Goal: Complete application form: Complete application form

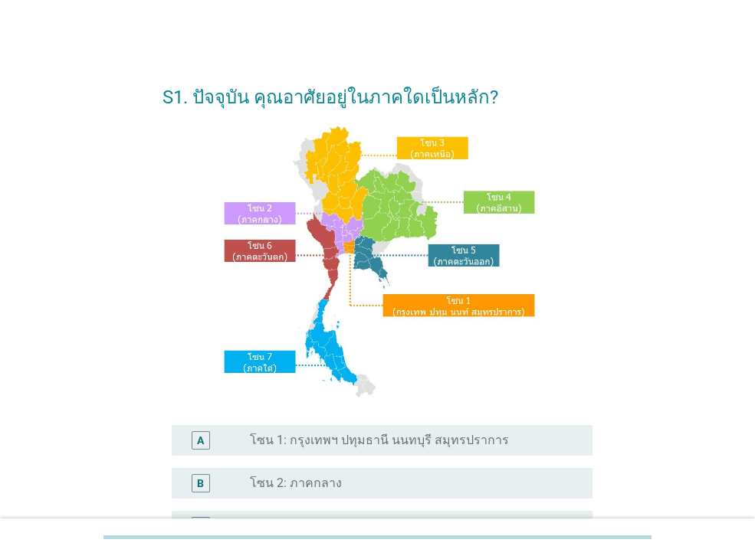
click at [308, 445] on label "โซน 1: กรุงเทพฯ ปทุมธานี นนทบุรี สมุทรปราการ" at bounding box center [379, 440] width 259 height 15
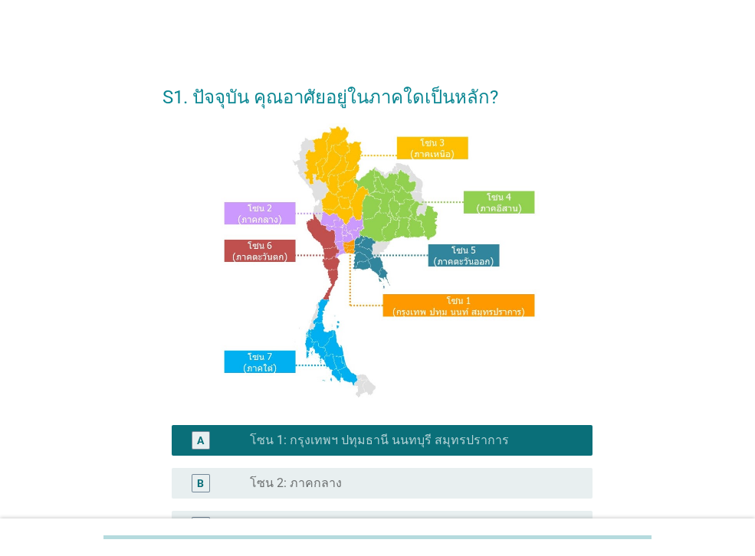
scroll to position [355, 0]
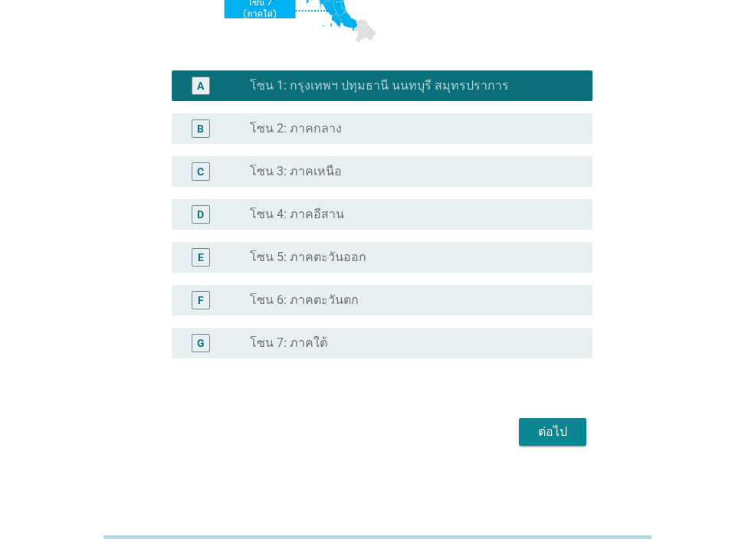
click at [559, 434] on div "ต่อไป" at bounding box center [552, 432] width 43 height 18
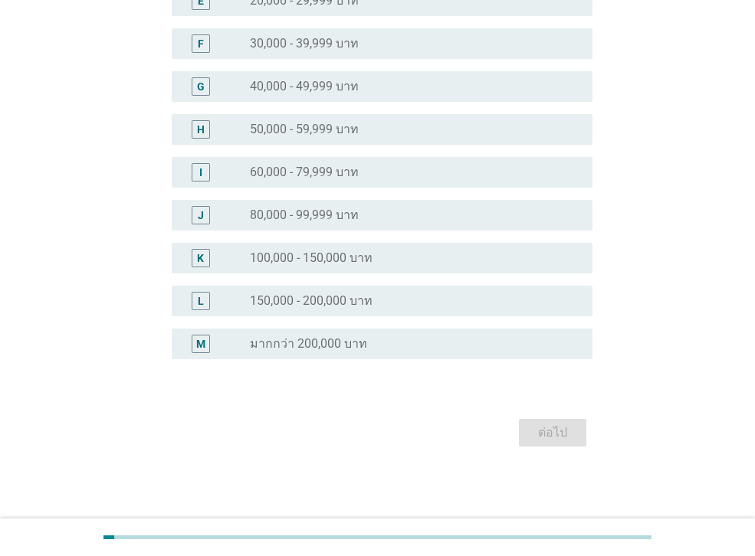
scroll to position [0, 0]
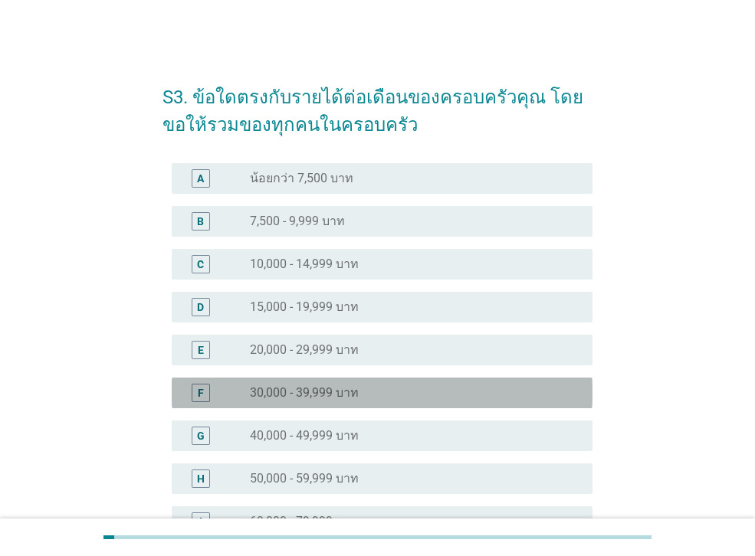
click at [371, 394] on div "radio_button_unchecked 30,000 - 39,999 บาท" at bounding box center [409, 392] width 318 height 15
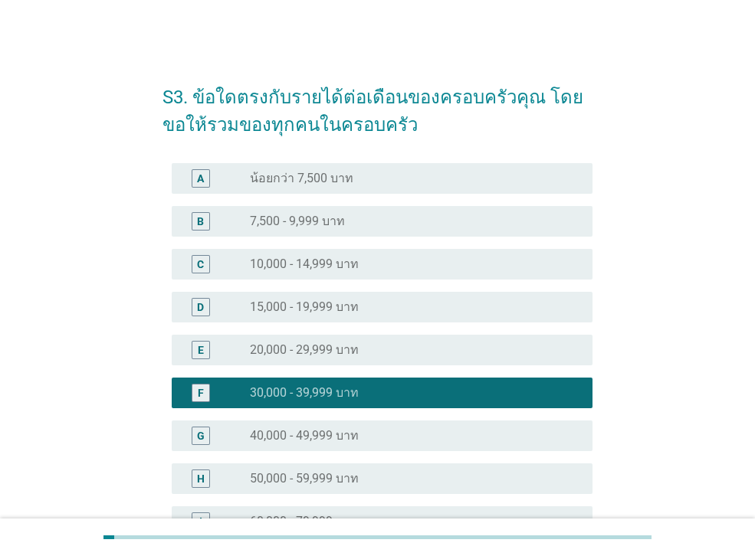
scroll to position [349, 0]
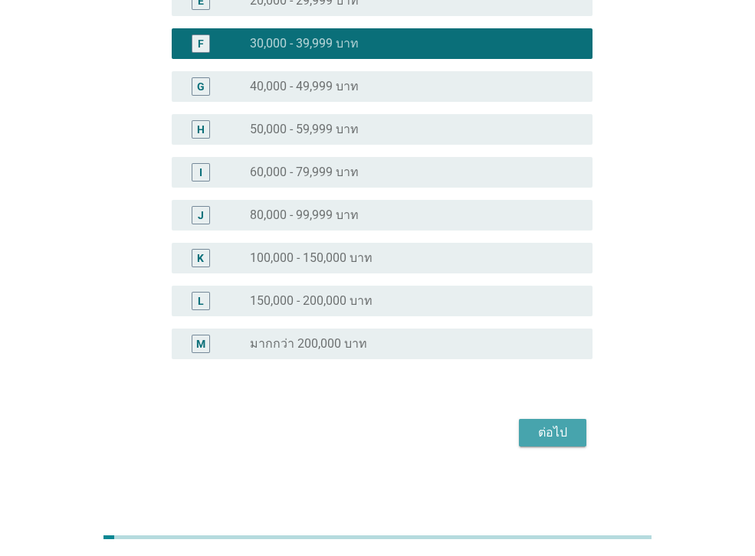
click at [563, 439] on div "ต่อไป" at bounding box center [552, 433] width 43 height 18
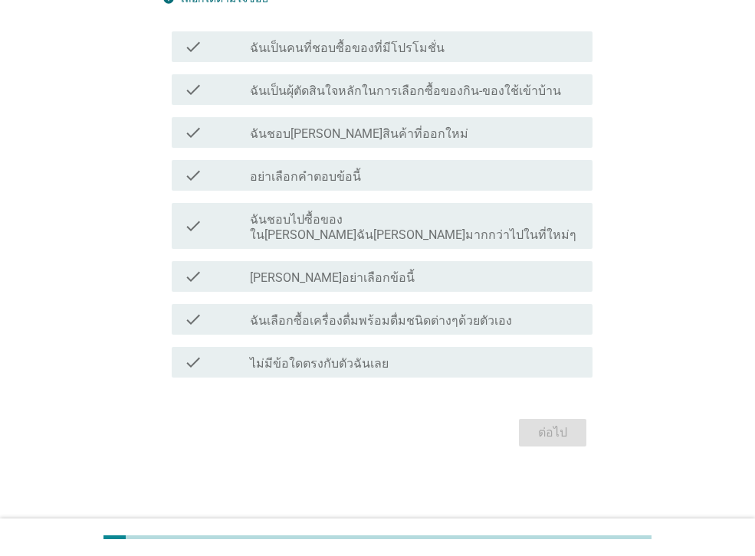
scroll to position [0, 0]
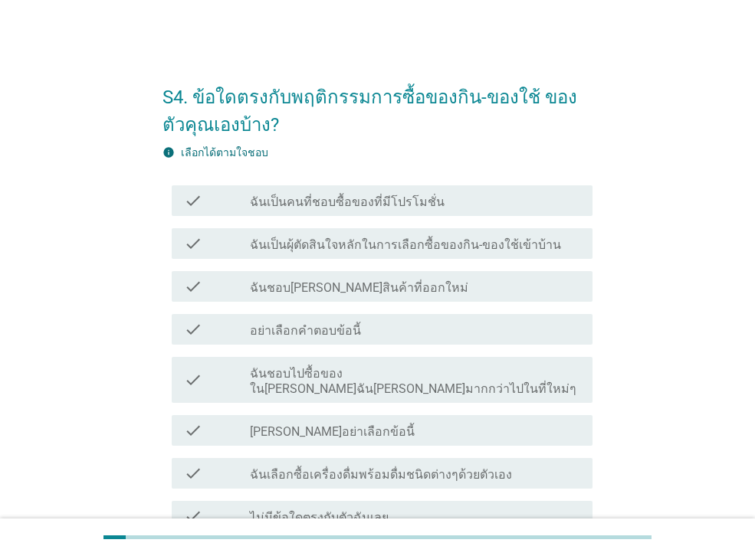
click at [427, 202] on label "ฉันเป็นคนที่ชอบซื้อของที่มีโปรโมชั่น" at bounding box center [347, 202] width 195 height 15
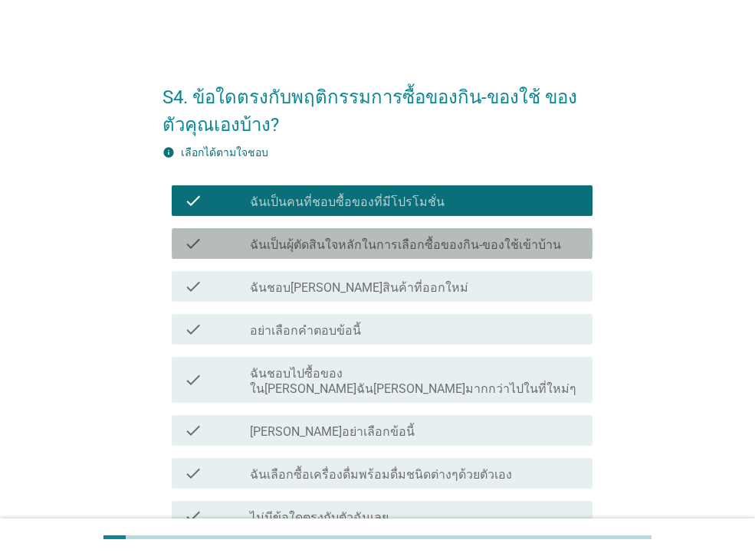
click at [438, 247] on label "ฉันเป็นผุ้ตัดสินใจหลักในการเลือกซื้อของกิน-ของใช้เข้าบ้าน" at bounding box center [405, 245] width 311 height 15
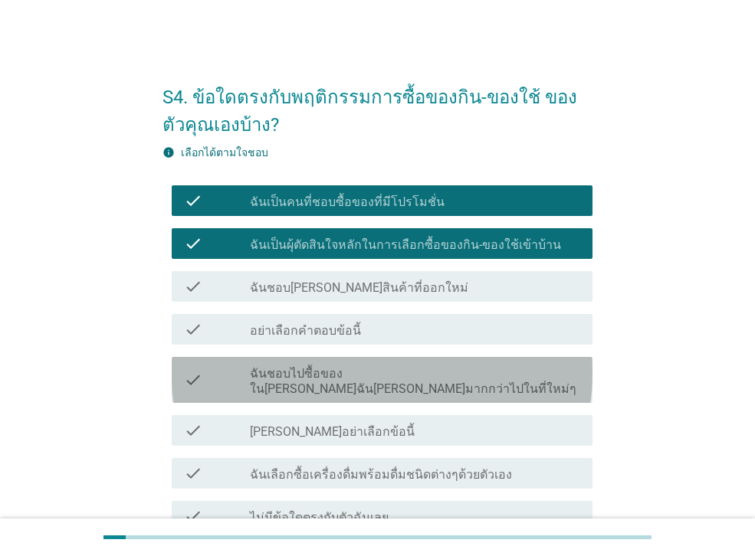
click at [407, 370] on label "ฉันชอบไปซื้อของใน[PERSON_NAME]ฉัน[PERSON_NAME]มากกว่าไปในที่ใหม่ๆ" at bounding box center [415, 381] width 330 height 31
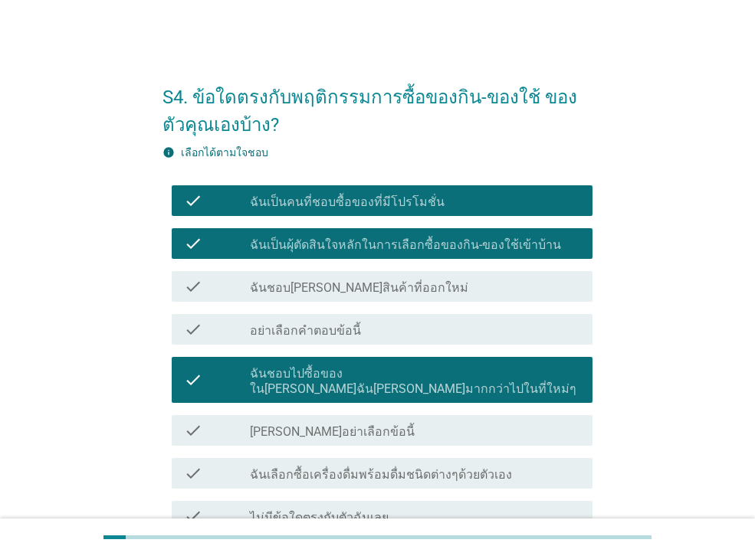
click at [415, 467] on label "ฉันเลือกซื้อเครื่องดื่มพร้อมดื่มชนิดต่างๆด้วยตัวเอง" at bounding box center [381, 474] width 262 height 15
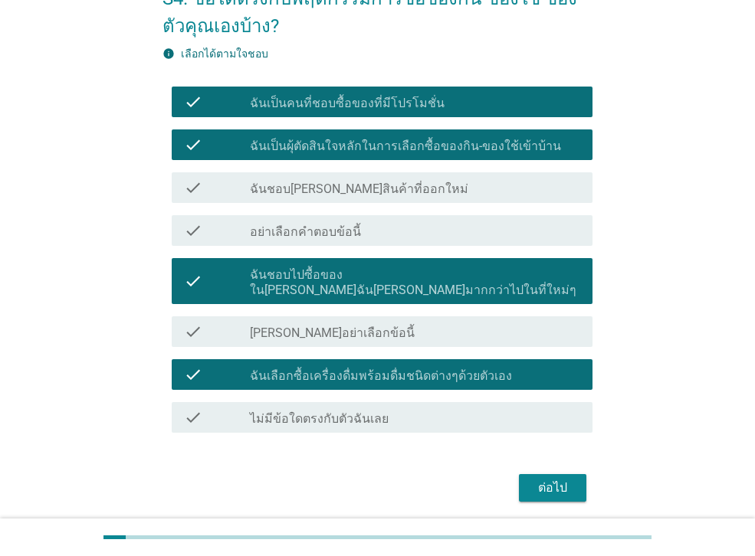
scroll to position [139, 0]
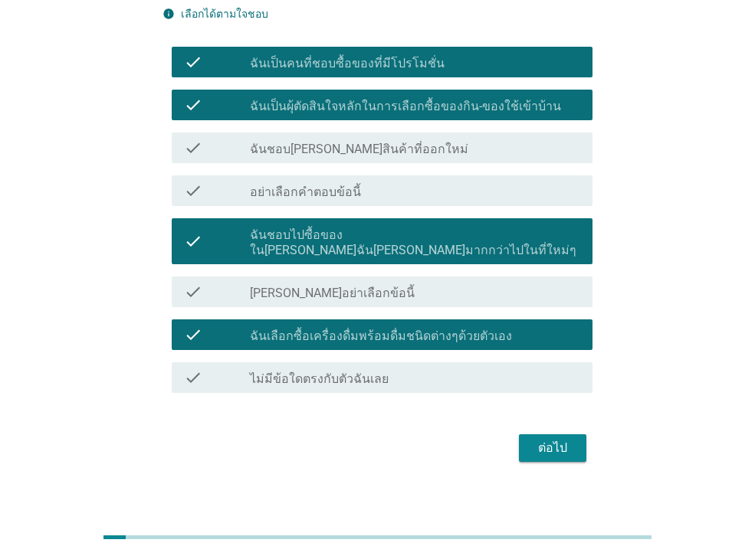
click at [548, 439] on div "ต่อไป" at bounding box center [552, 448] width 43 height 18
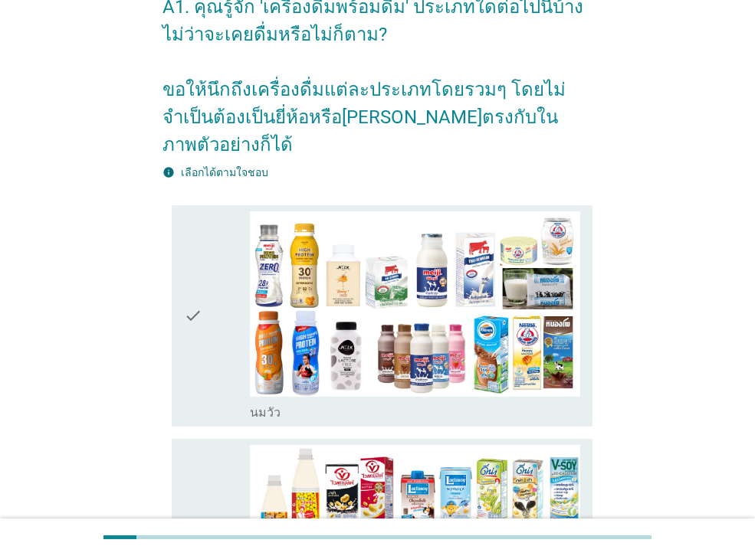
scroll to position [92, 0]
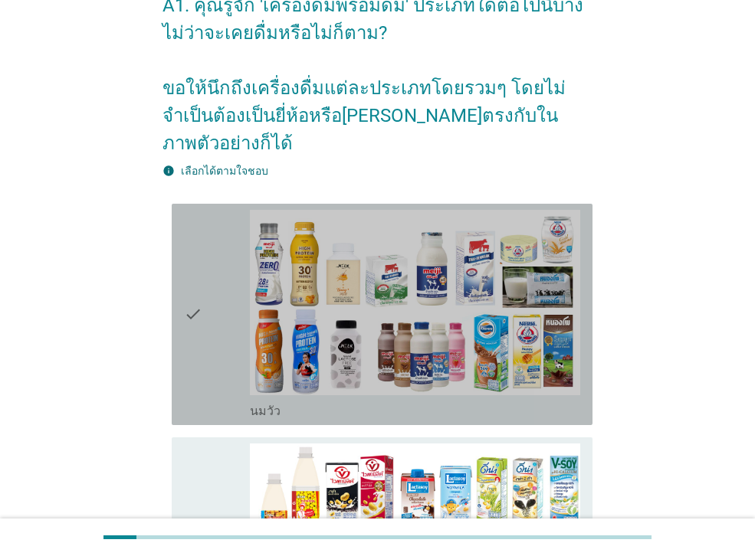
click at [194, 353] on icon "check" at bounding box center [193, 314] width 18 height 209
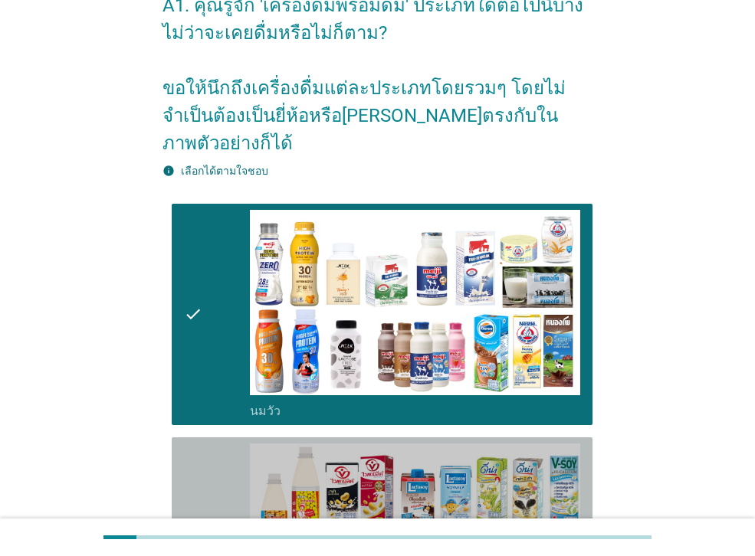
click at [198, 477] on icon "check" at bounding box center [193, 548] width 18 height 209
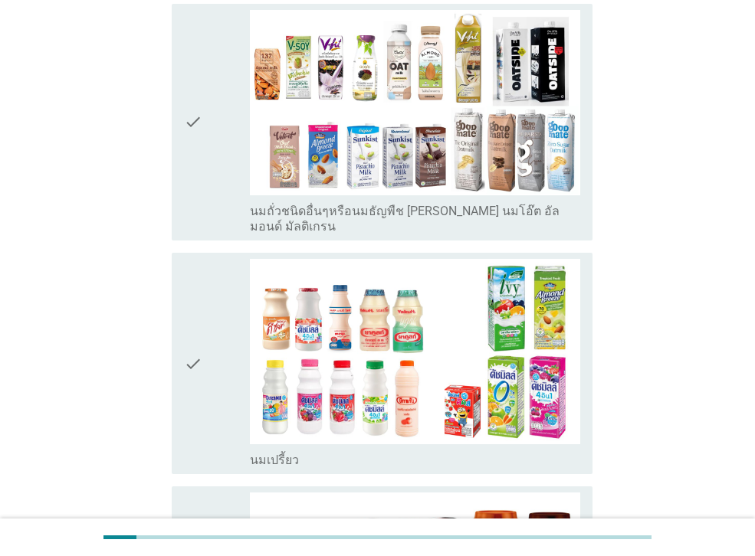
scroll to position [766, 0]
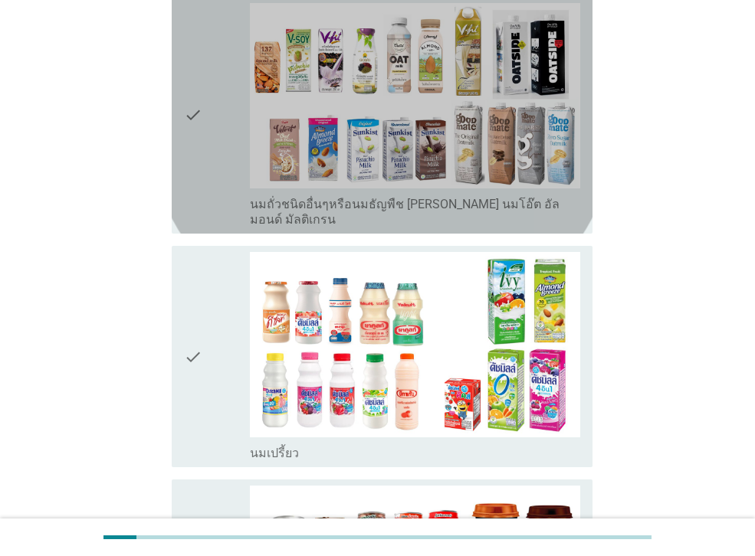
click at [208, 139] on div "check" at bounding box center [217, 115] width 66 height 225
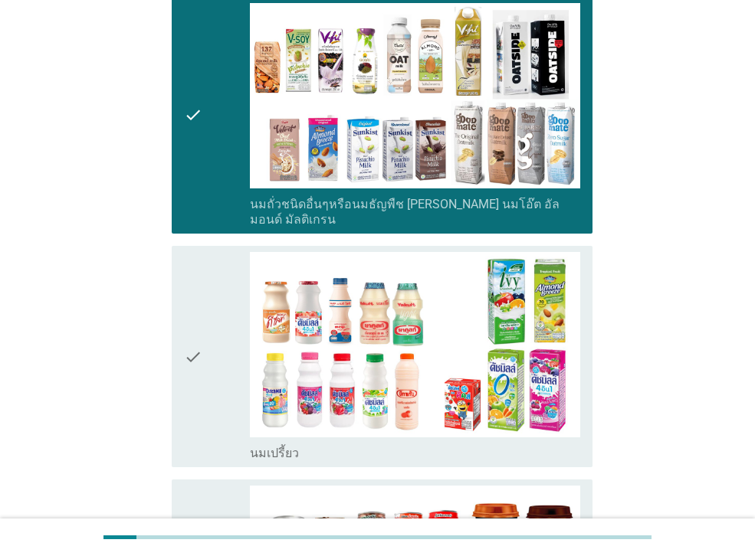
click at [192, 277] on icon "check" at bounding box center [193, 356] width 18 height 209
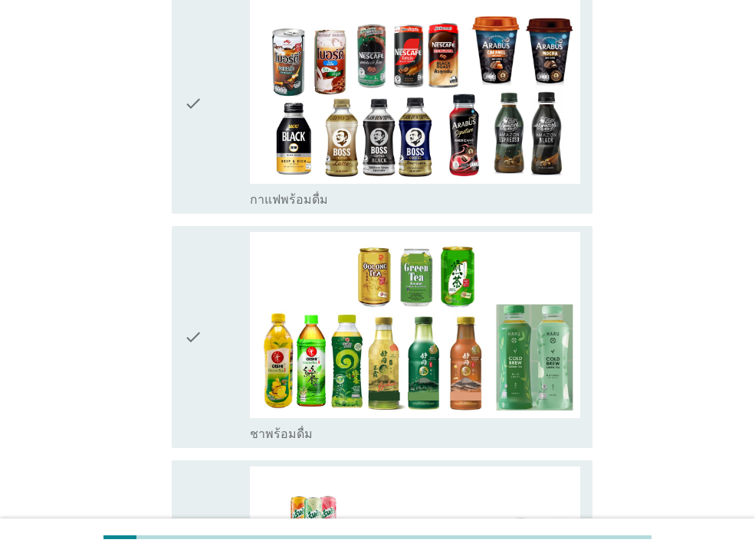
scroll to position [1257, 0]
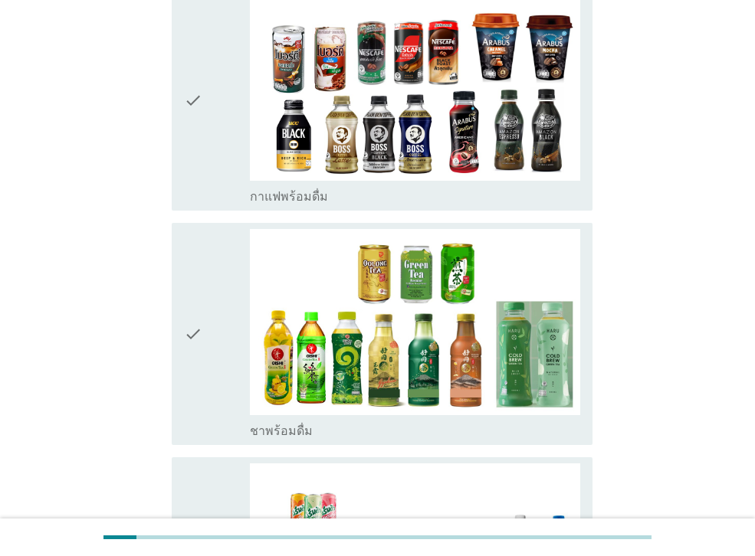
click at [200, 143] on icon "check" at bounding box center [193, 99] width 18 height 209
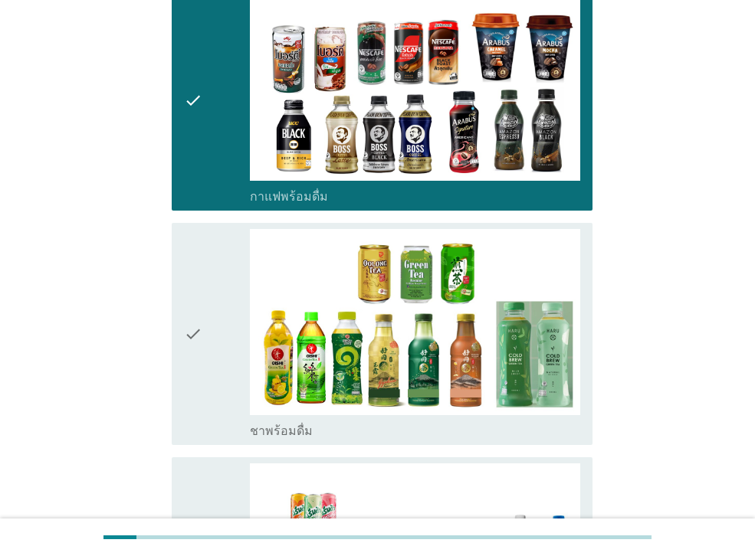
click at [187, 294] on icon "check" at bounding box center [193, 333] width 18 height 209
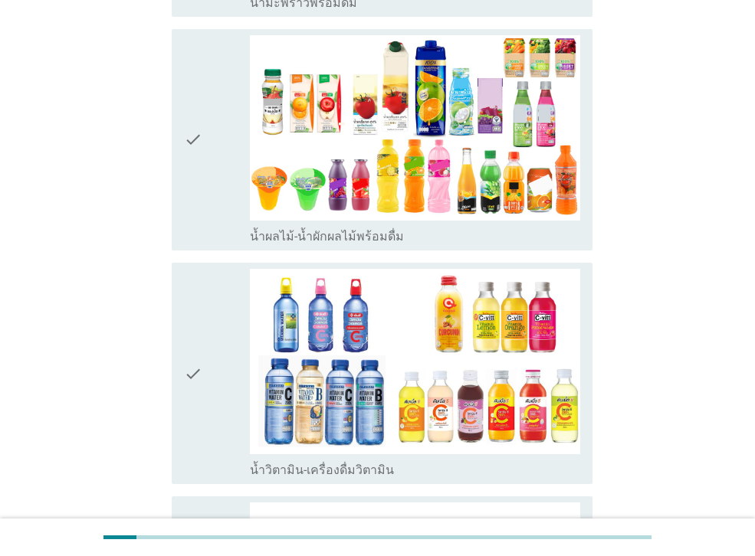
scroll to position [2207, 0]
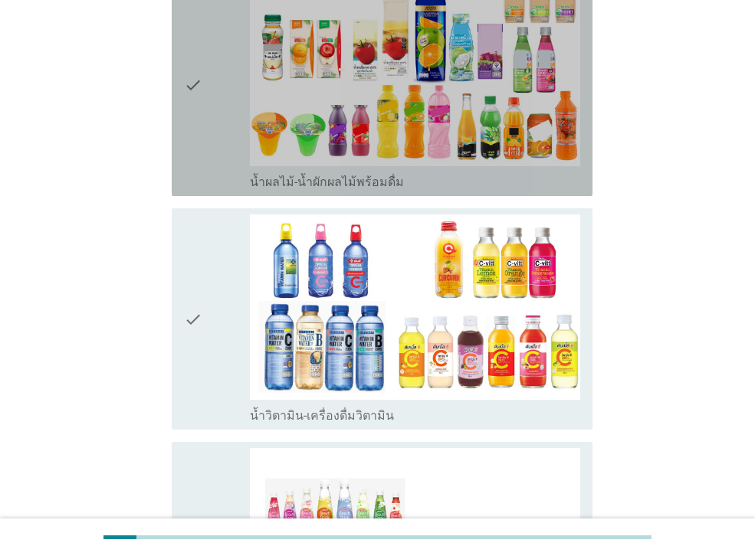
click at [217, 127] on div "check" at bounding box center [217, 85] width 66 height 209
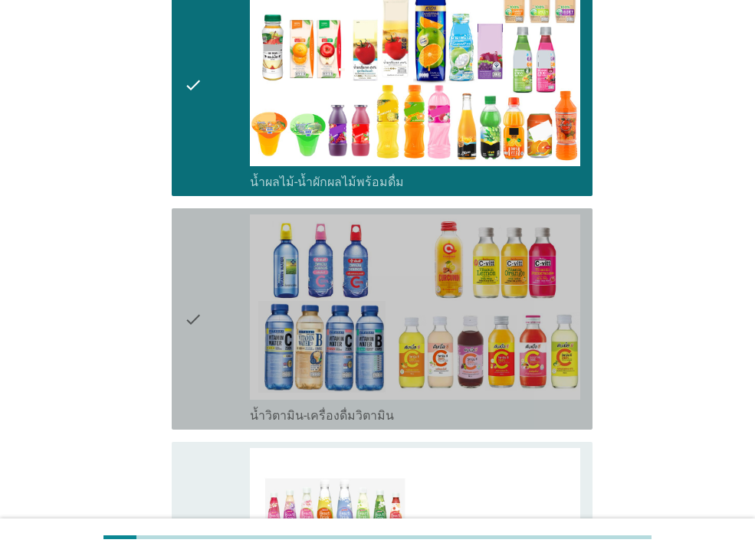
click at [212, 290] on div "check" at bounding box center [217, 319] width 66 height 209
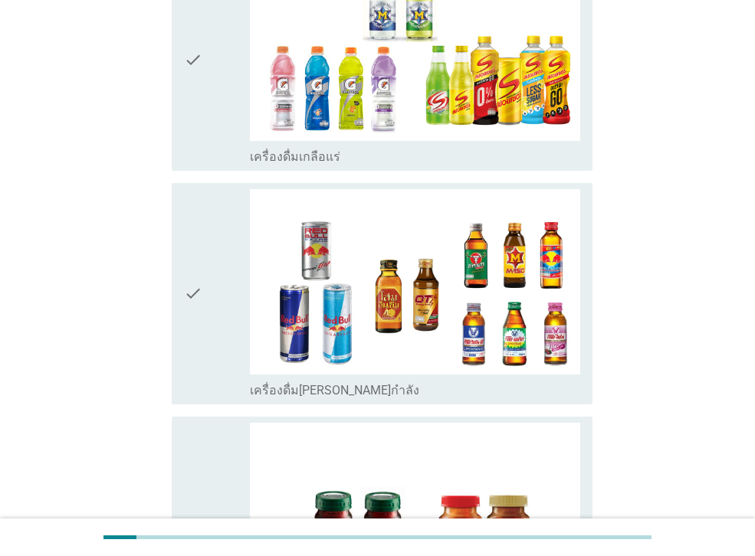
scroll to position [2974, 0]
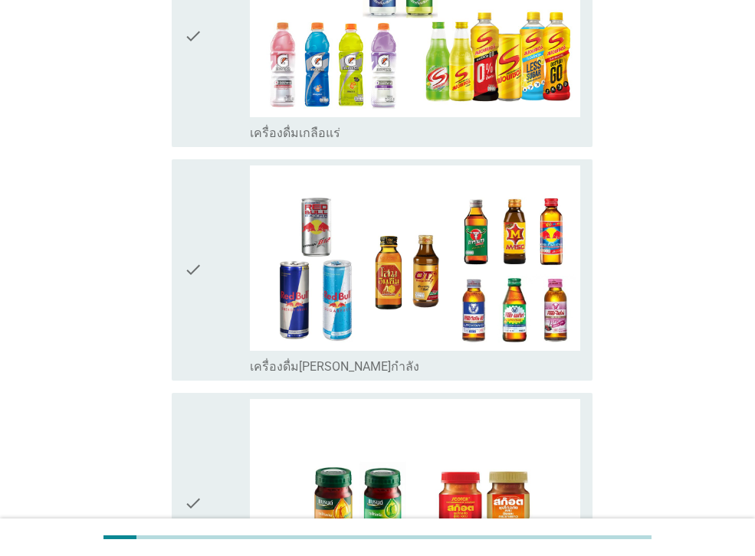
drag, startPoint x: 202, startPoint y: 62, endPoint x: 224, endPoint y: 314, distance: 253.1
click at [202, 62] on icon "check" at bounding box center [193, 35] width 18 height 209
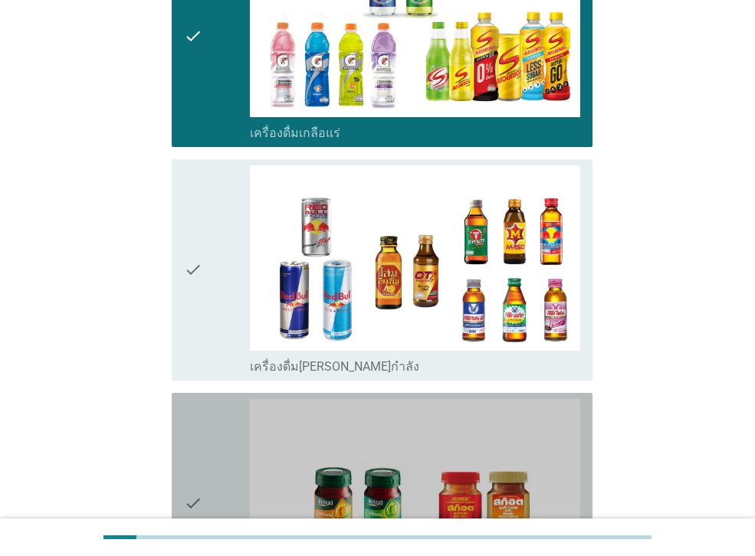
drag, startPoint x: 221, startPoint y: 428, endPoint x: 218, endPoint y: 415, distance: 13.4
click at [221, 427] on div "check" at bounding box center [217, 503] width 66 height 209
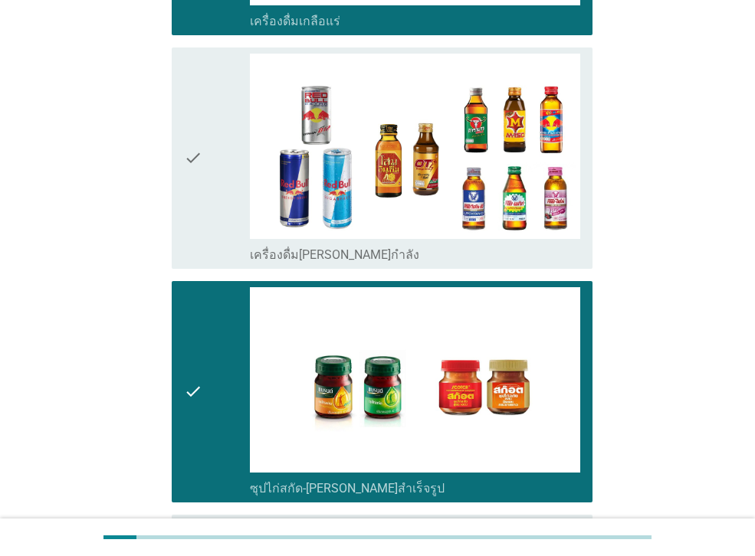
scroll to position [3223, 0]
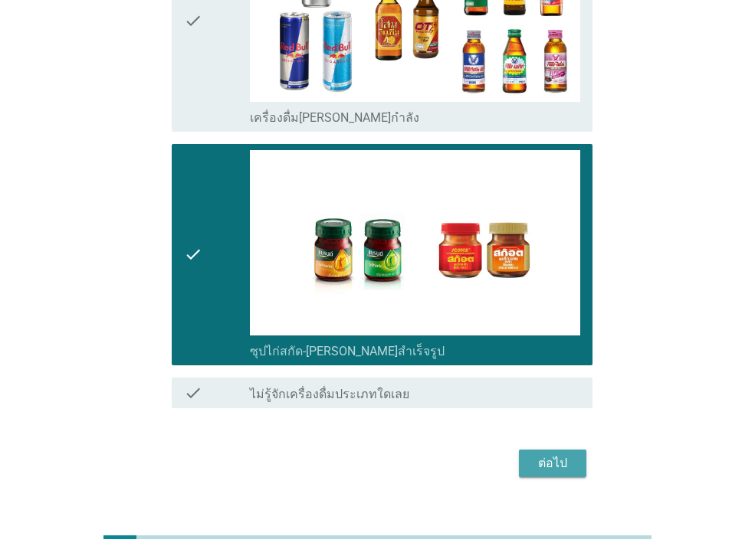
click at [572, 454] on div "ต่อไป" at bounding box center [552, 463] width 43 height 18
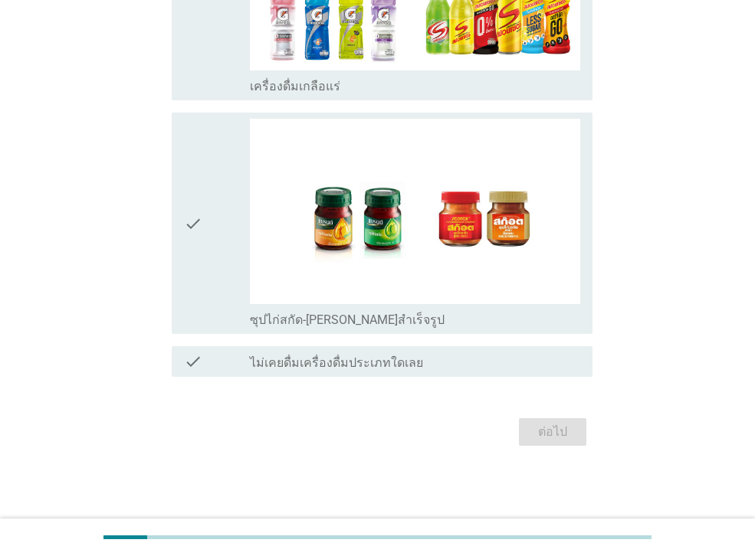
scroll to position [0, 0]
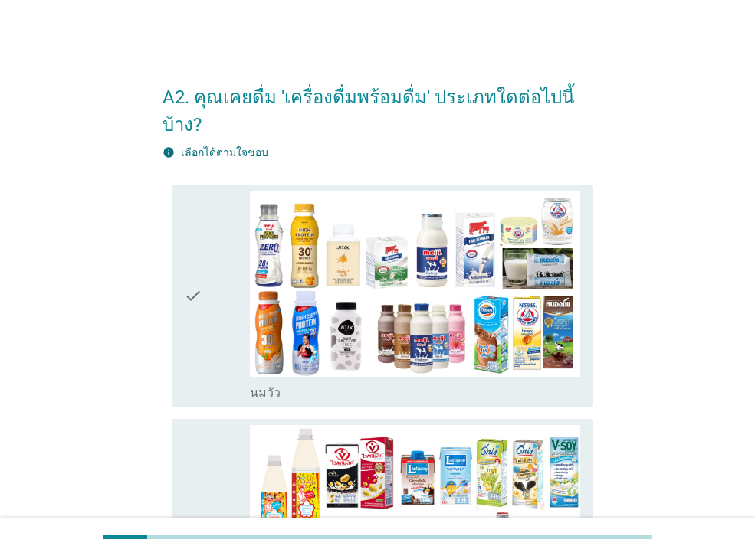
click at [181, 341] on div "check check_box_outline_blank [PERSON_NAME]" at bounding box center [382, 295] width 421 height 221
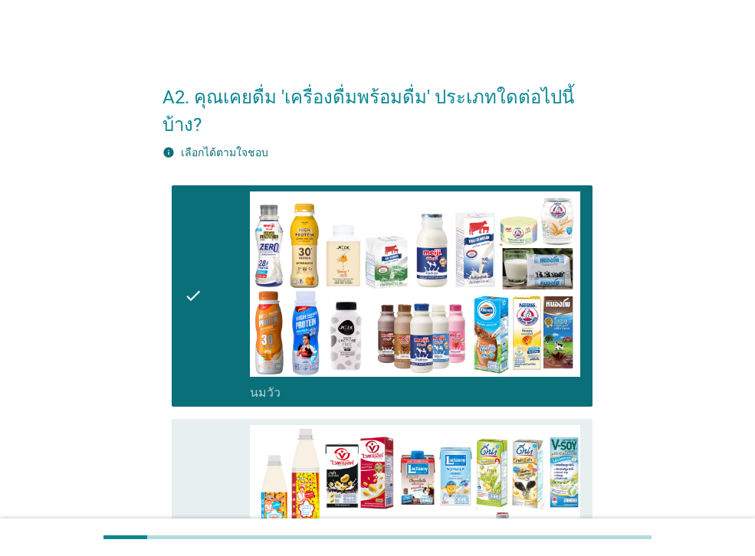
click at [187, 454] on icon "check" at bounding box center [193, 529] width 18 height 209
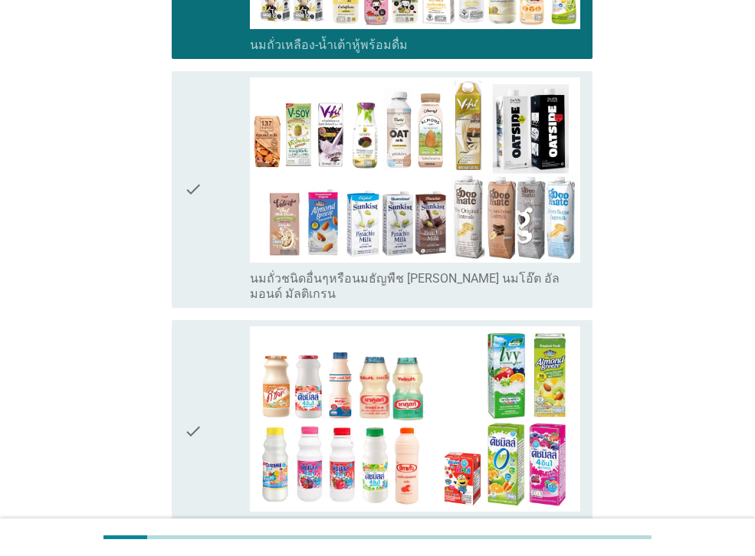
scroll to position [582, 0]
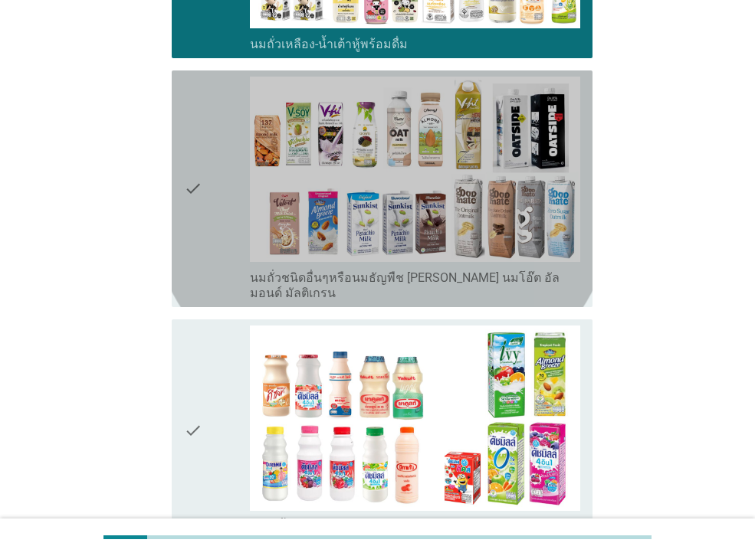
drag, startPoint x: 200, startPoint y: 214, endPoint x: 183, endPoint y: 274, distance: 62.1
click at [200, 213] on icon "check" at bounding box center [193, 189] width 18 height 225
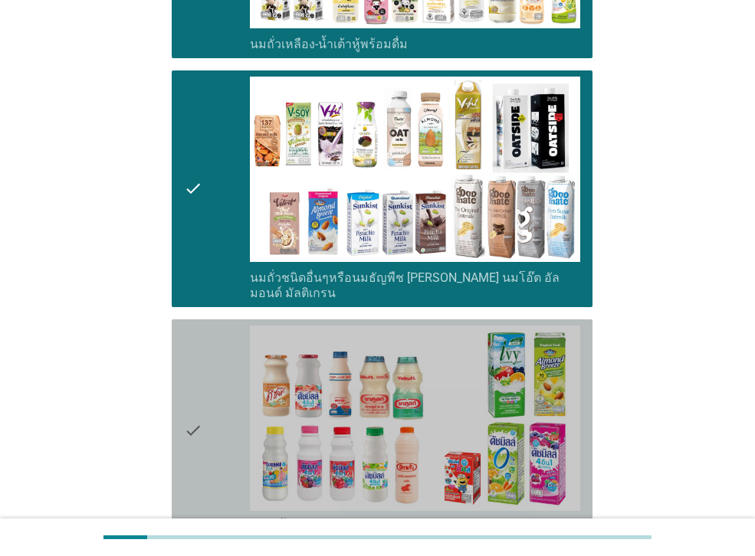
click at [180, 358] on div "check check_box_outline_blank นมเปรี้ยว" at bounding box center [382, 430] width 421 height 221
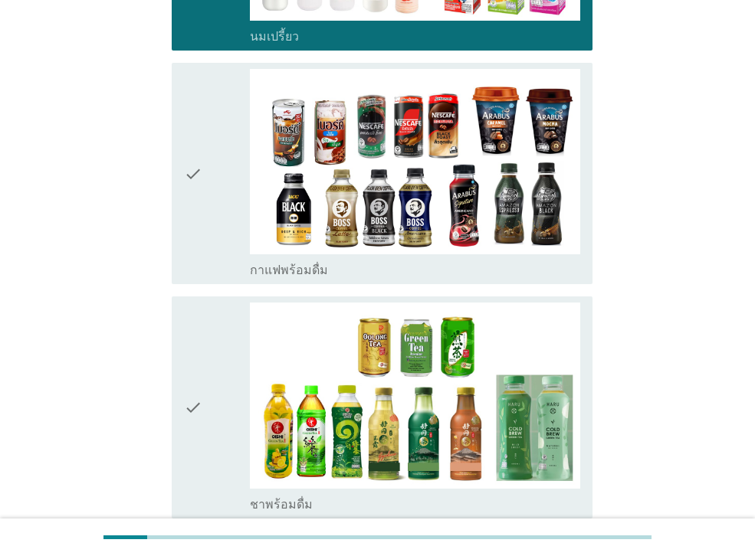
scroll to position [1104, 0]
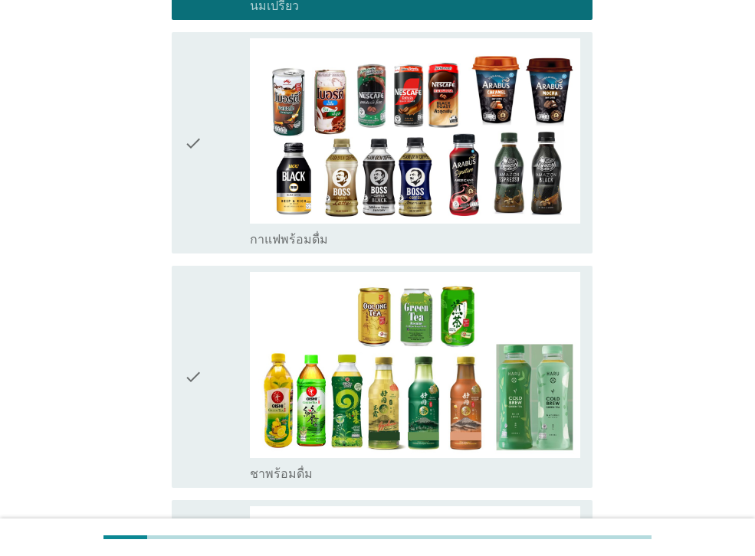
click at [224, 194] on div "check" at bounding box center [217, 142] width 66 height 209
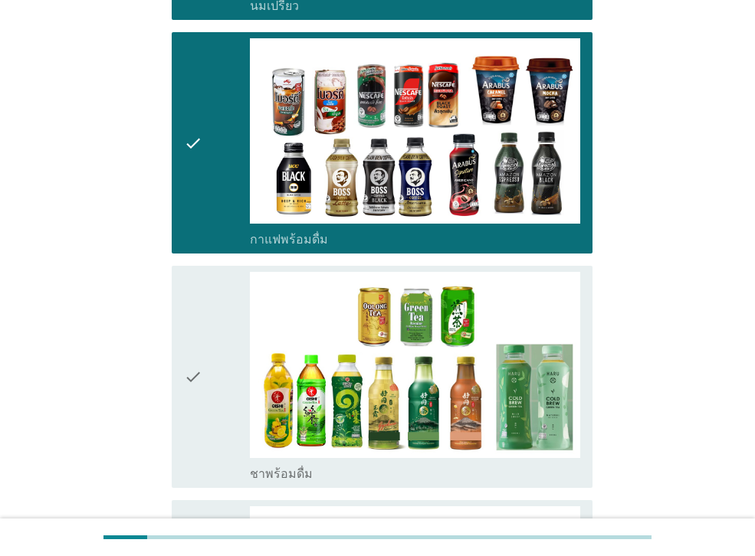
click at [203, 330] on div "check" at bounding box center [217, 376] width 66 height 209
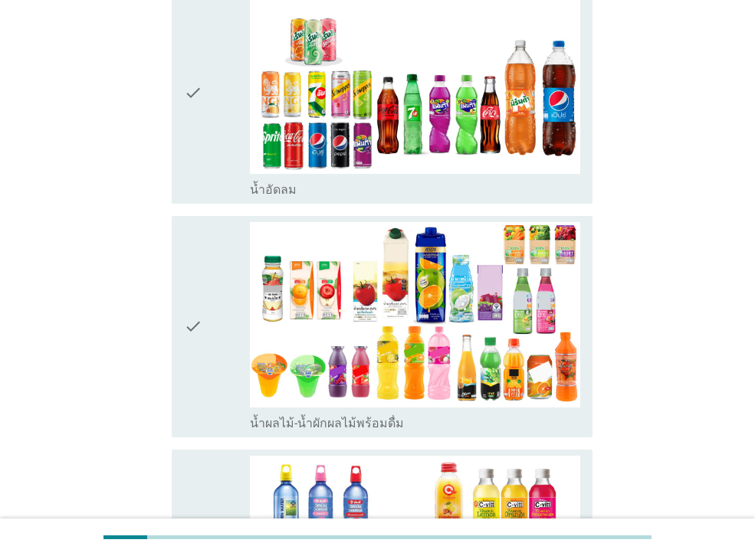
scroll to position [1625, 0]
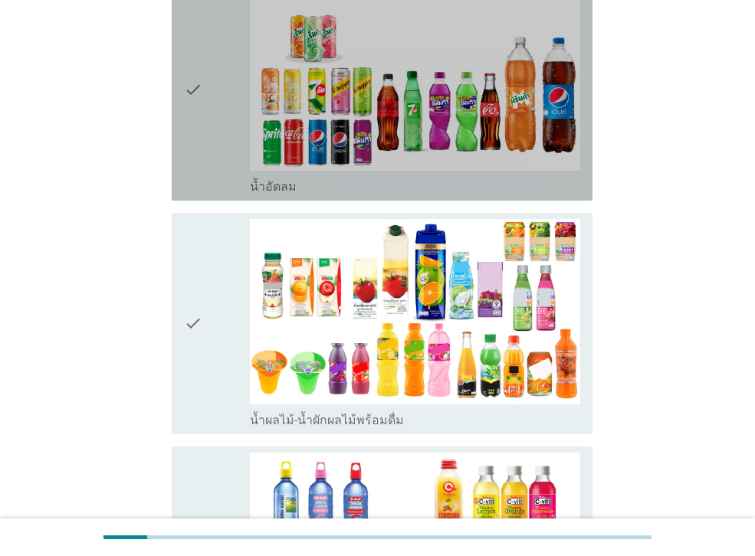
drag, startPoint x: 209, startPoint y: 118, endPoint x: 206, endPoint y: 127, distance: 9.7
click at [208, 117] on div "check" at bounding box center [217, 89] width 66 height 209
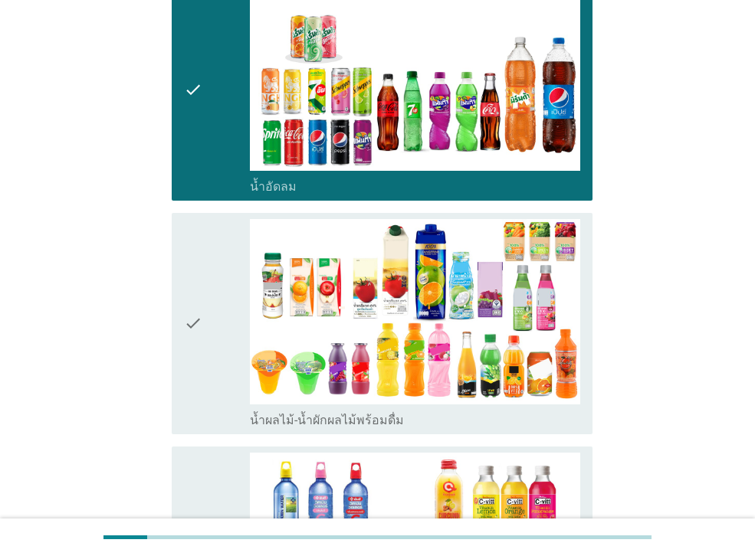
click at [196, 267] on icon "check" at bounding box center [193, 323] width 18 height 209
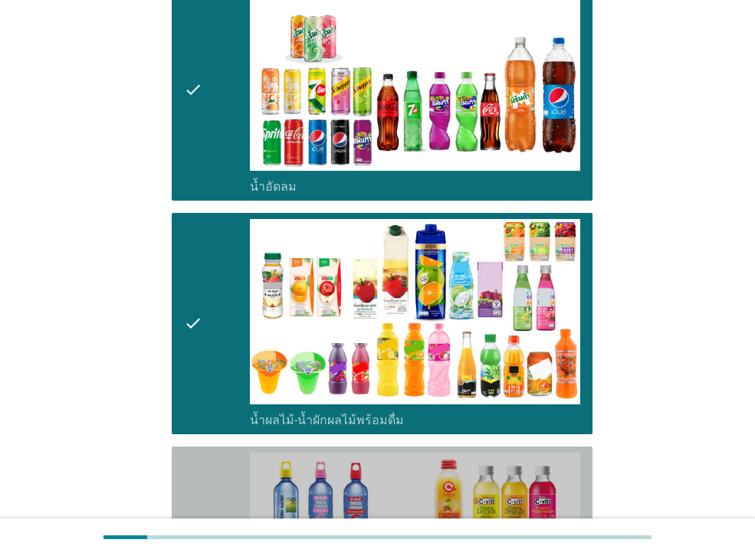
click at [196, 480] on icon "check" at bounding box center [193, 557] width 18 height 209
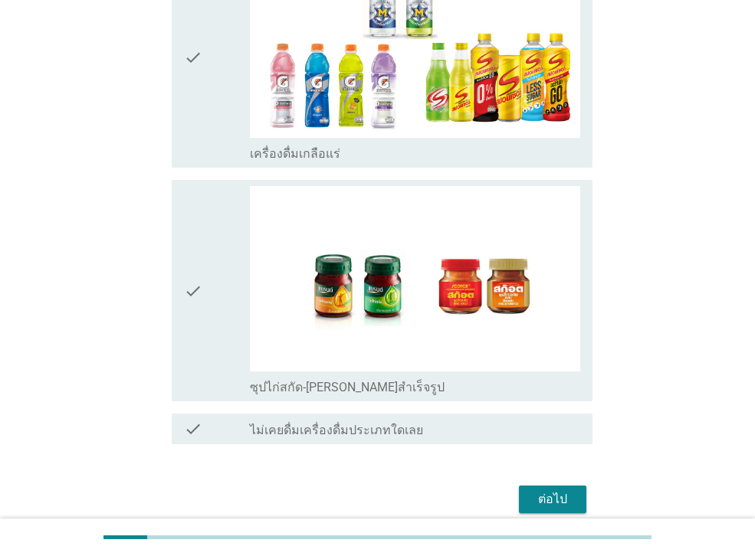
scroll to position [2360, 0]
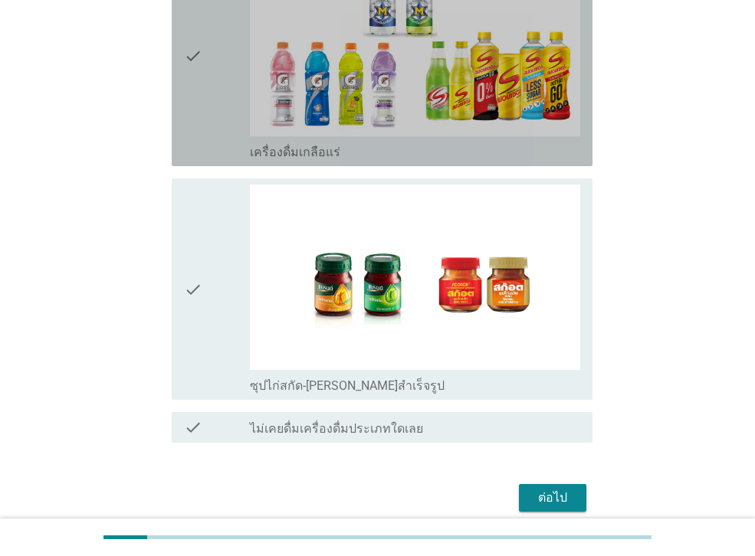
click at [209, 144] on div "check" at bounding box center [217, 55] width 66 height 209
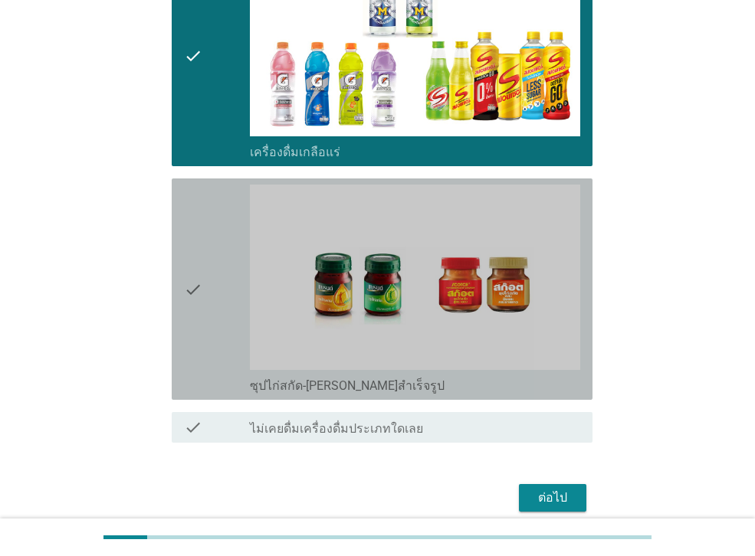
click at [215, 300] on div "check" at bounding box center [217, 289] width 66 height 209
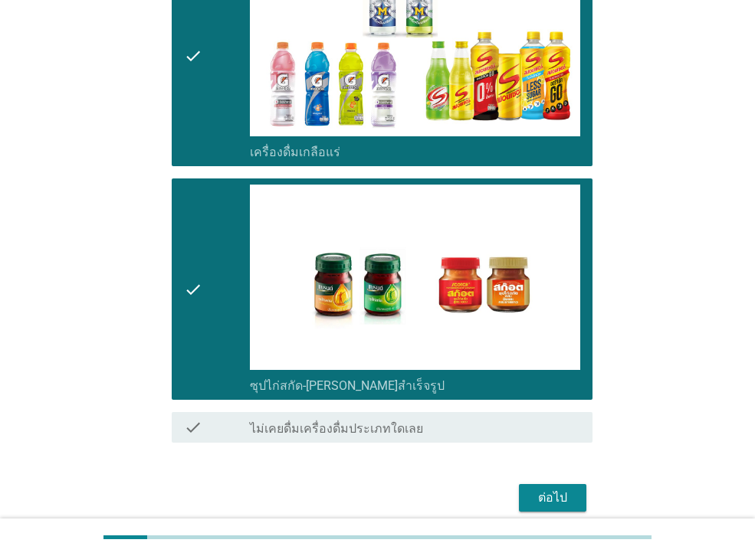
click at [538, 489] on div "ต่อไป" at bounding box center [552, 498] width 43 height 18
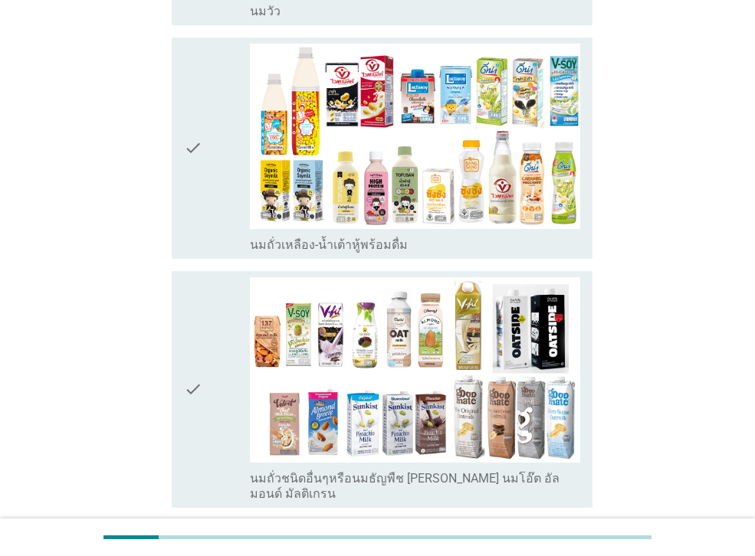
scroll to position [460, 0]
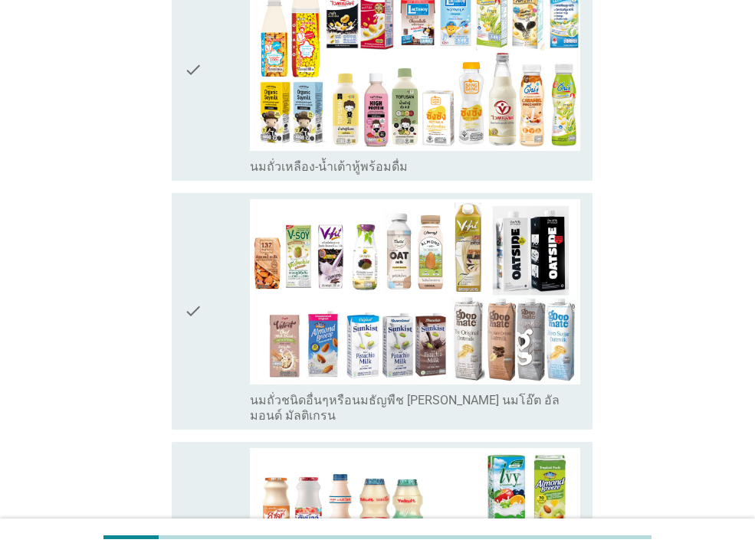
click at [216, 163] on div "check" at bounding box center [217, 70] width 66 height 209
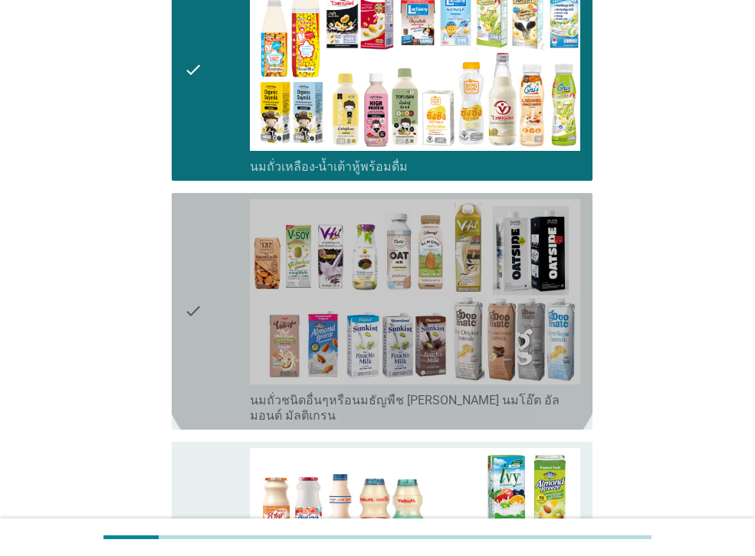
click at [221, 345] on div "check" at bounding box center [217, 311] width 66 height 225
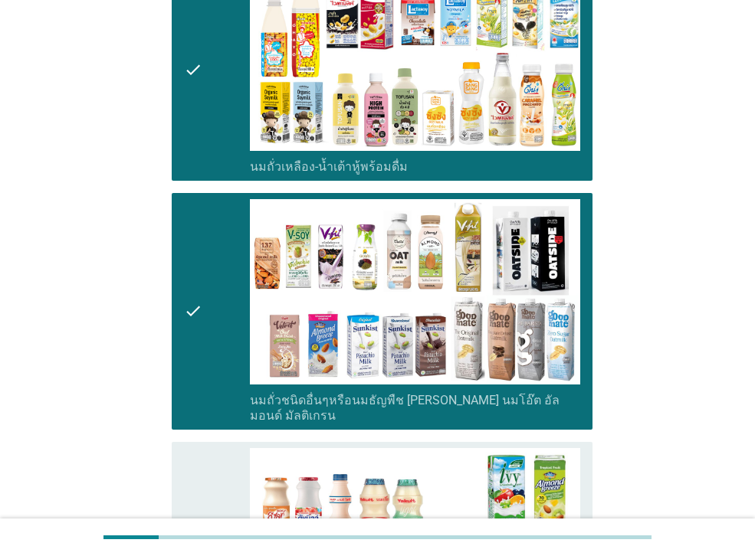
click at [210, 453] on div "check" at bounding box center [217, 552] width 66 height 209
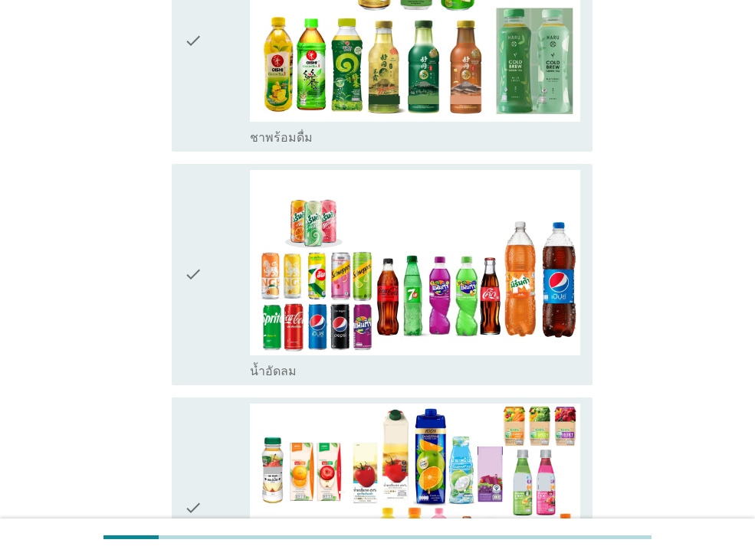
scroll to position [1441, 0]
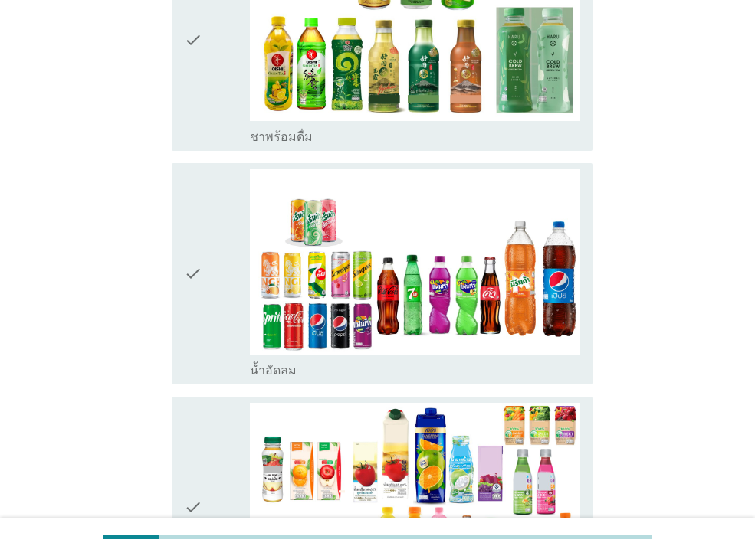
click at [224, 93] on div "check" at bounding box center [217, 39] width 66 height 209
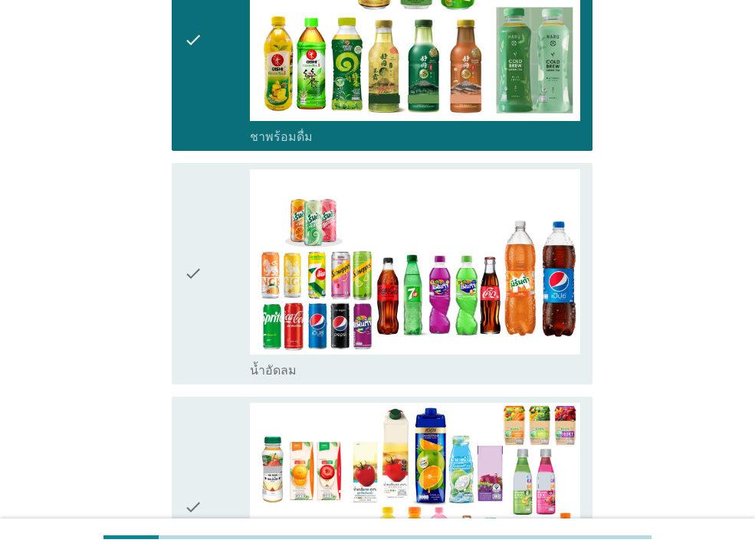
drag, startPoint x: 219, startPoint y: 243, endPoint x: 222, endPoint y: 233, distance: 10.4
click at [219, 242] on div "check" at bounding box center [217, 273] width 66 height 209
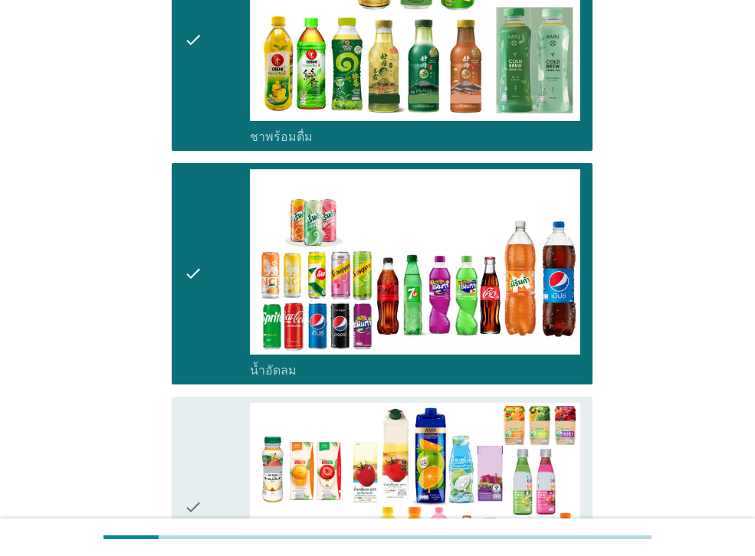
click at [208, 452] on div "check" at bounding box center [217, 507] width 66 height 209
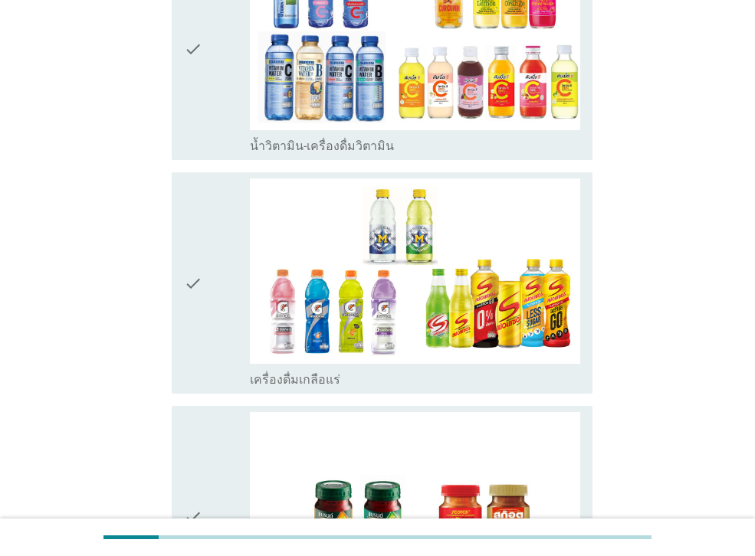
scroll to position [2177, 0]
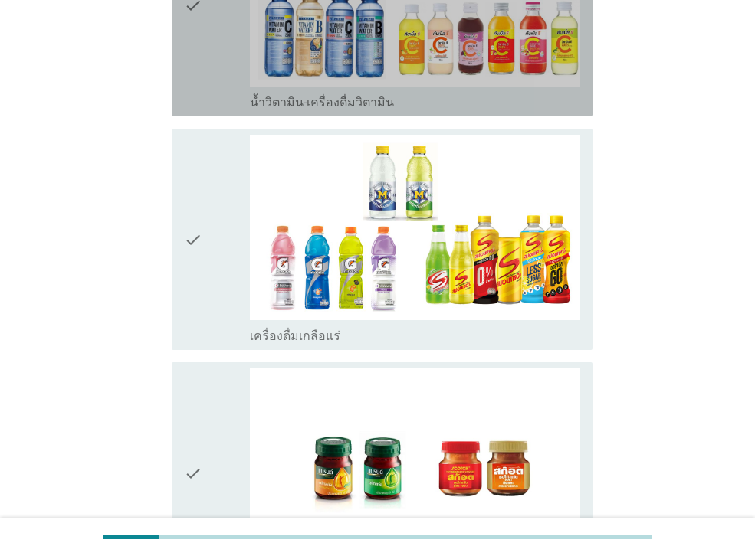
click at [208, 90] on div "check" at bounding box center [217, 5] width 66 height 209
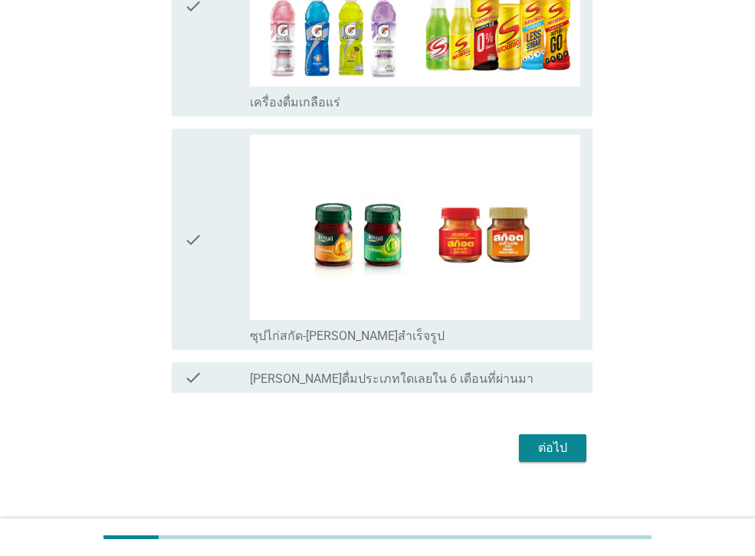
scroll to position [2411, 0]
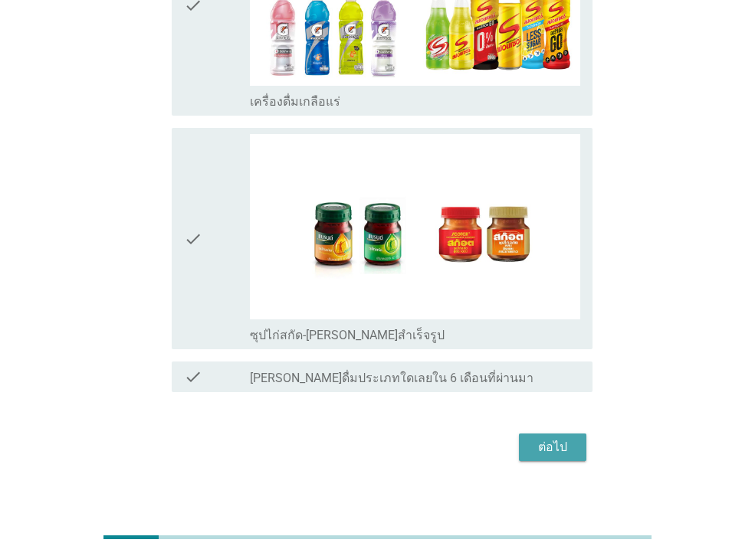
click at [550, 438] on div "ต่อไป" at bounding box center [552, 447] width 43 height 18
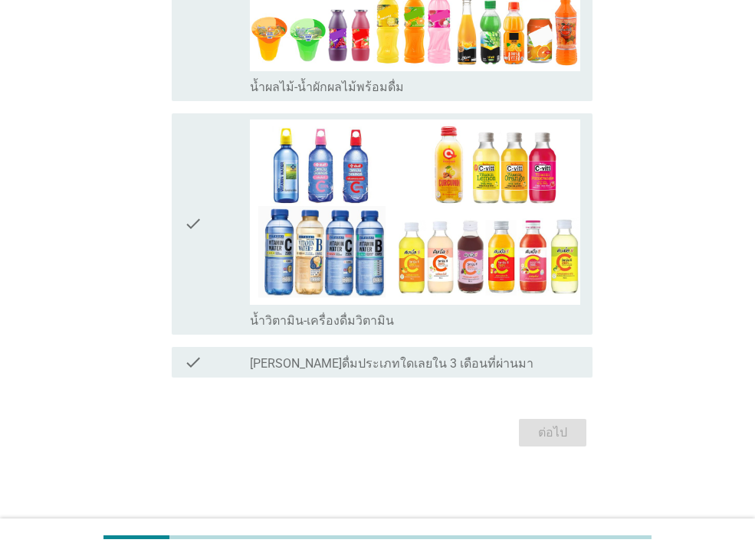
scroll to position [0, 0]
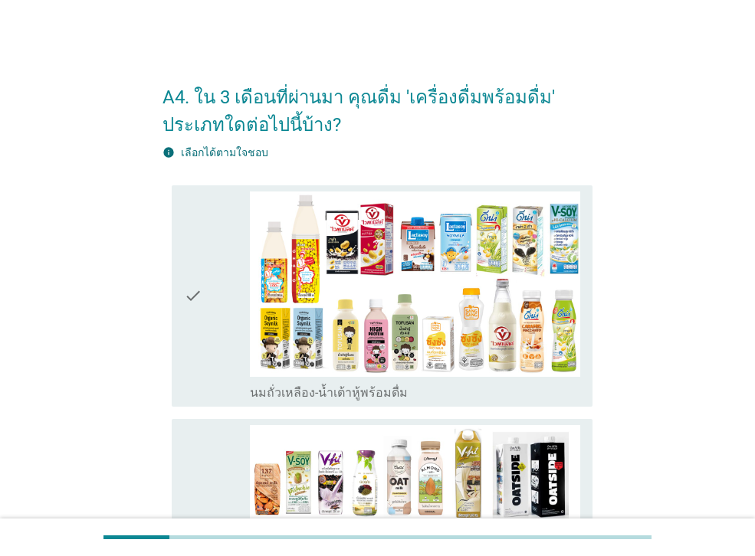
drag, startPoint x: 212, startPoint y: 366, endPoint x: 208, endPoint y: 380, distance: 15.1
click at [212, 366] on div "check" at bounding box center [217, 296] width 66 height 209
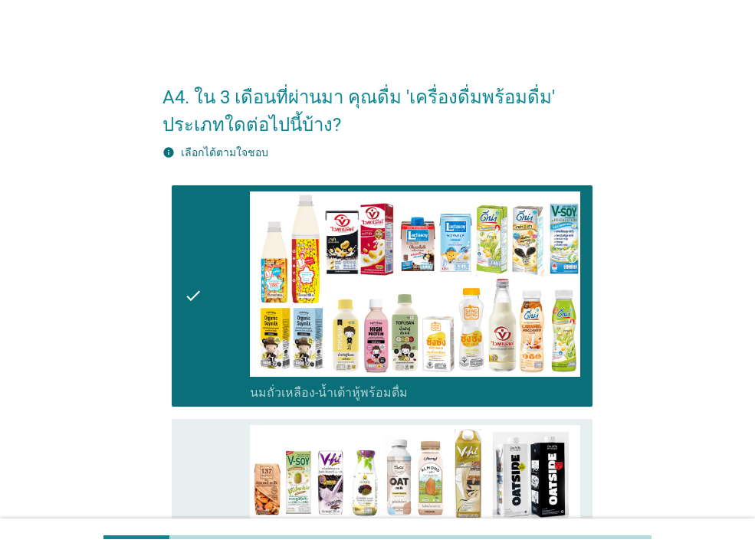
click at [202, 461] on div "check" at bounding box center [217, 537] width 66 height 225
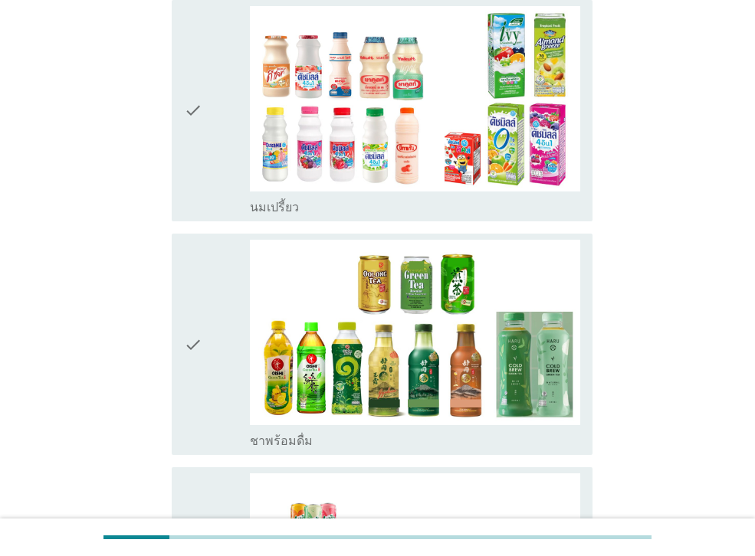
scroll to position [674, 0]
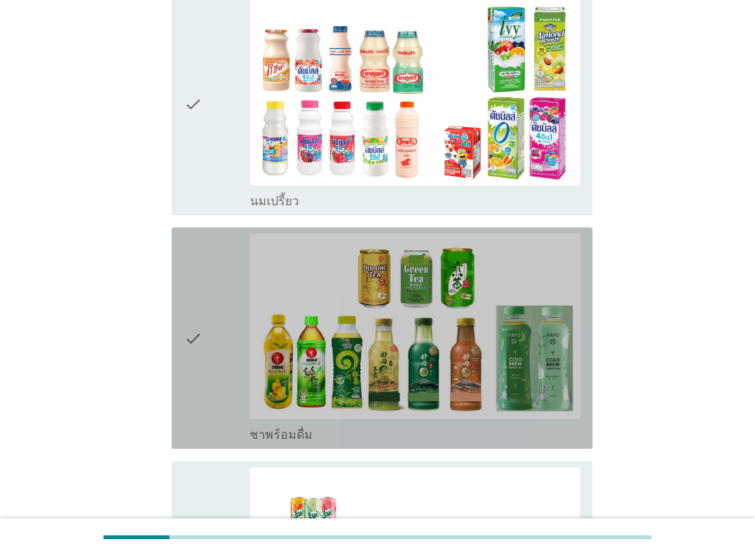
click at [221, 350] on div "check" at bounding box center [217, 338] width 66 height 209
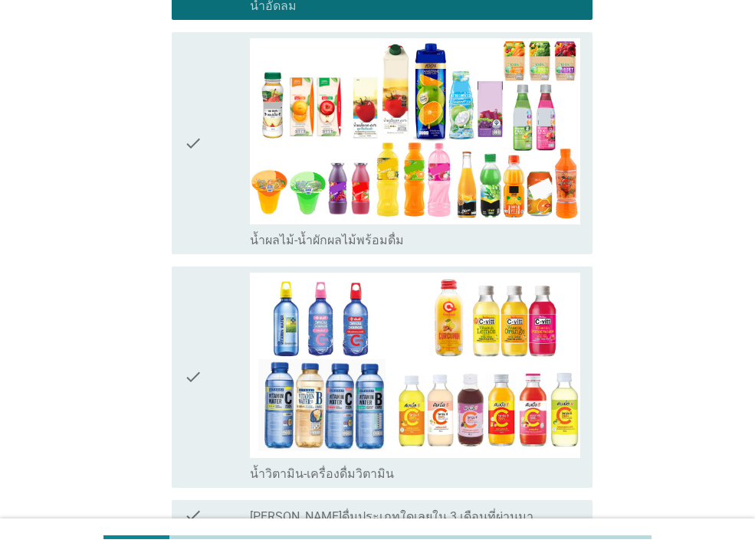
scroll to position [1379, 0]
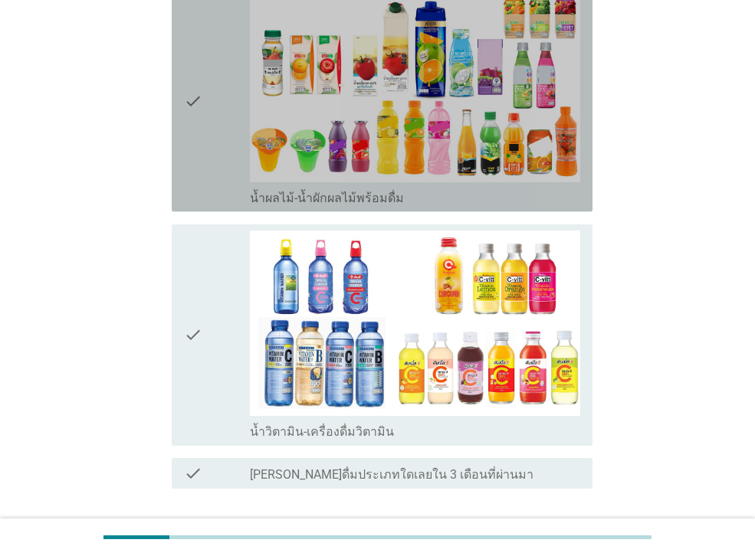
click at [195, 132] on icon "check" at bounding box center [193, 100] width 18 height 209
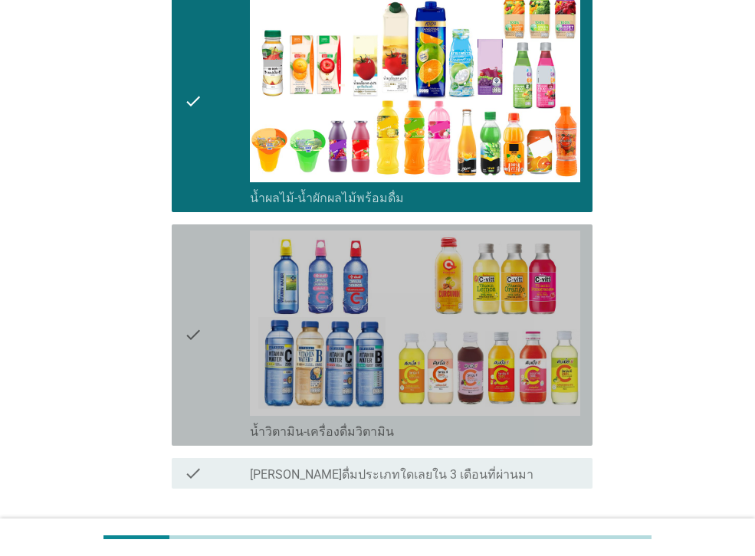
click at [204, 280] on div "check" at bounding box center [217, 335] width 66 height 209
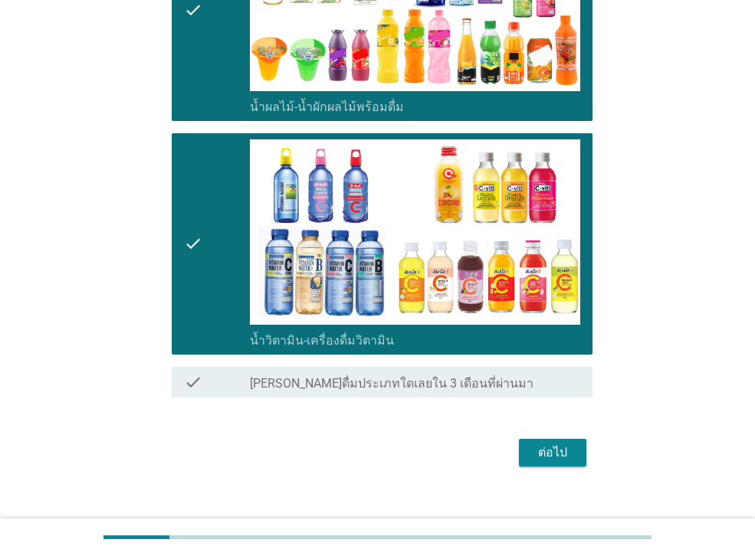
scroll to position [1471, 0]
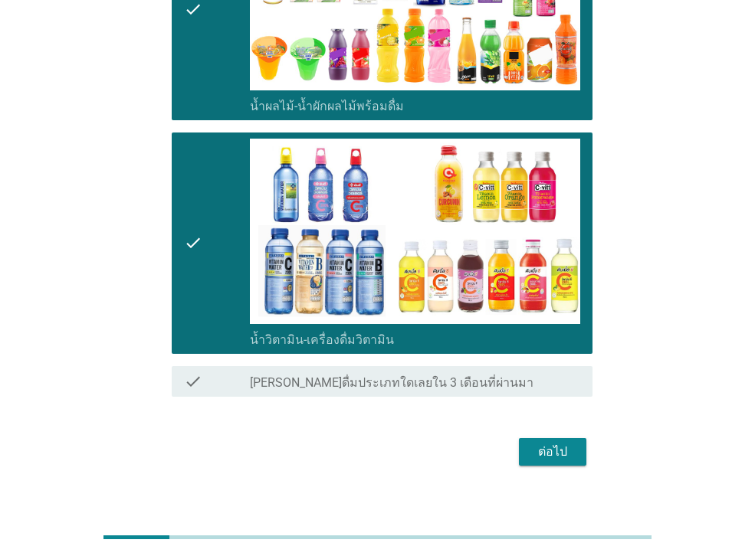
click at [529, 438] on button "ต่อไป" at bounding box center [552, 452] width 67 height 28
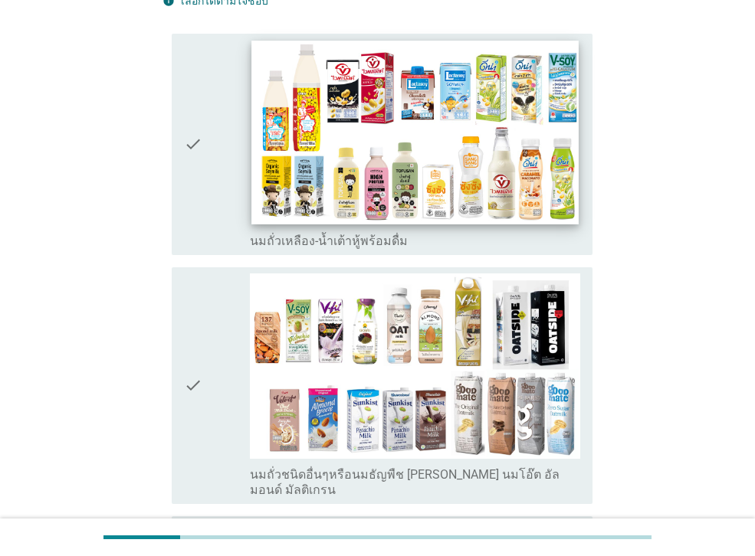
scroll to position [153, 0]
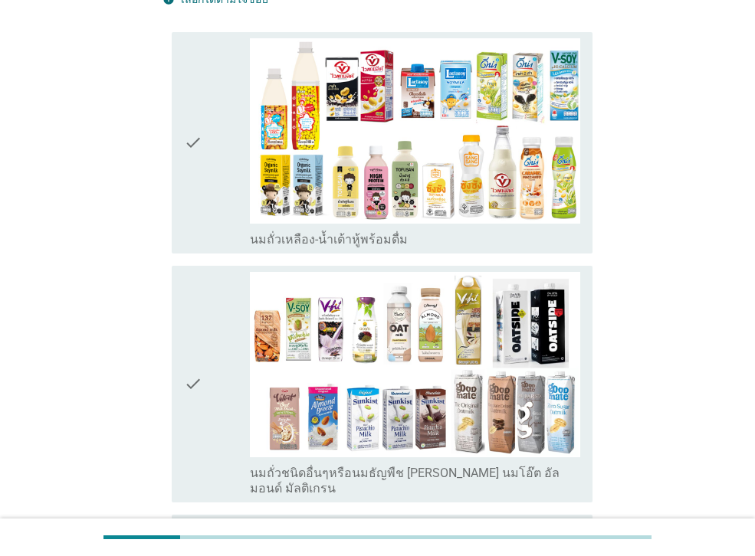
click at [229, 216] on div "check" at bounding box center [217, 142] width 66 height 209
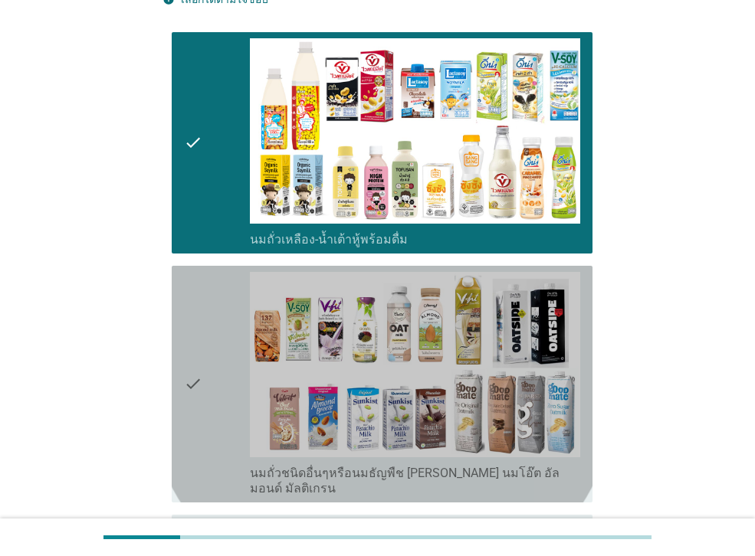
click at [219, 341] on div "check" at bounding box center [217, 384] width 66 height 225
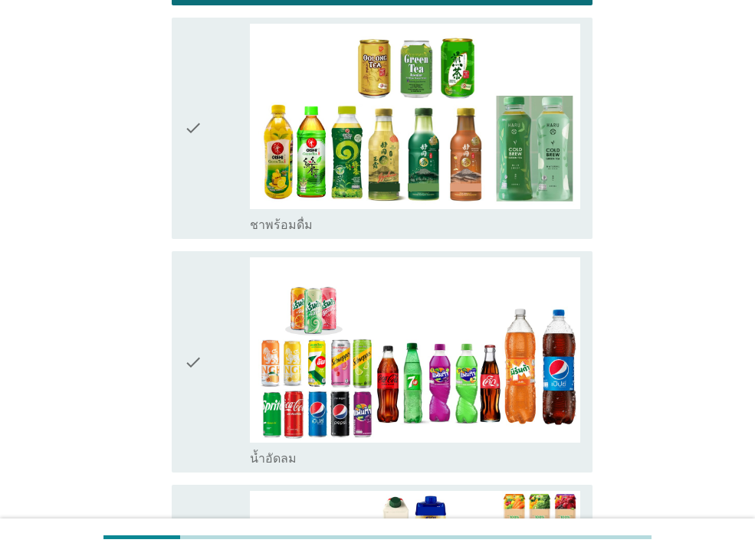
scroll to position [674, 0]
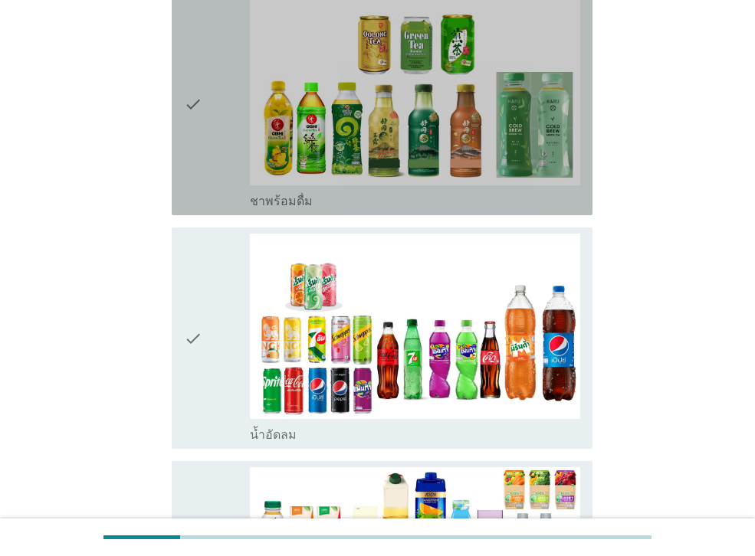
click at [221, 169] on div "check" at bounding box center [217, 104] width 66 height 209
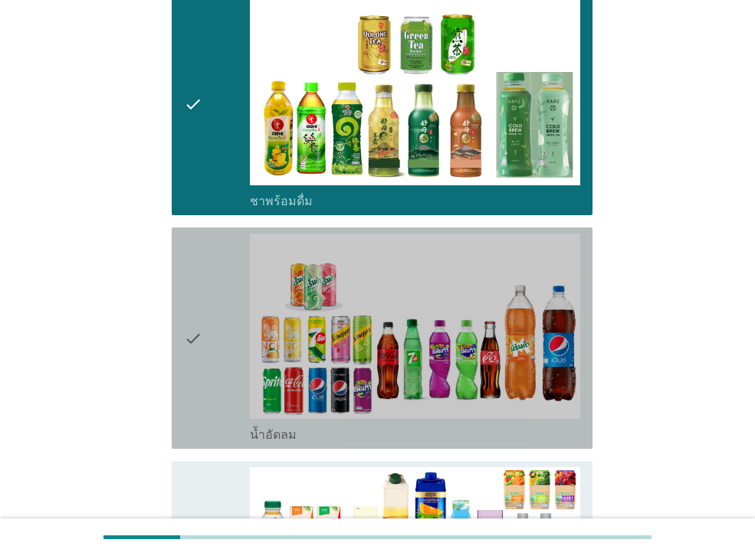
drag, startPoint x: 206, startPoint y: 313, endPoint x: 213, endPoint y: 386, distance: 73.1
click at [206, 314] on div "check" at bounding box center [217, 338] width 66 height 209
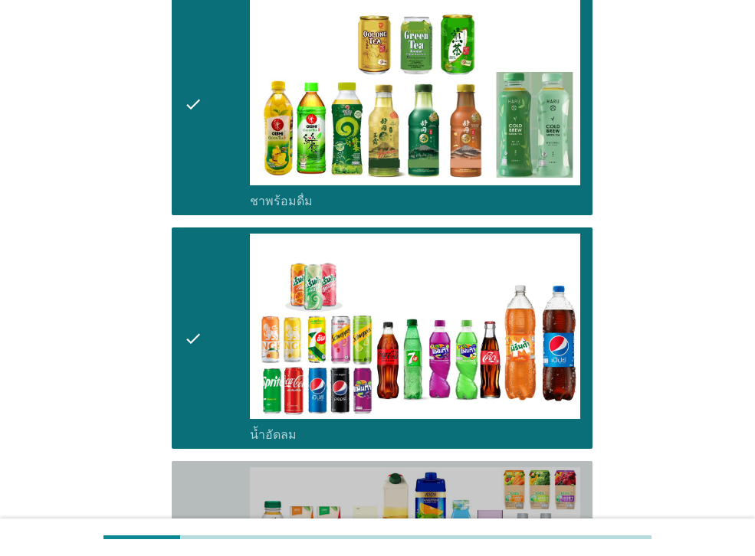
drag, startPoint x: 214, startPoint y: 510, endPoint x: 215, endPoint y: 503, distance: 7.7
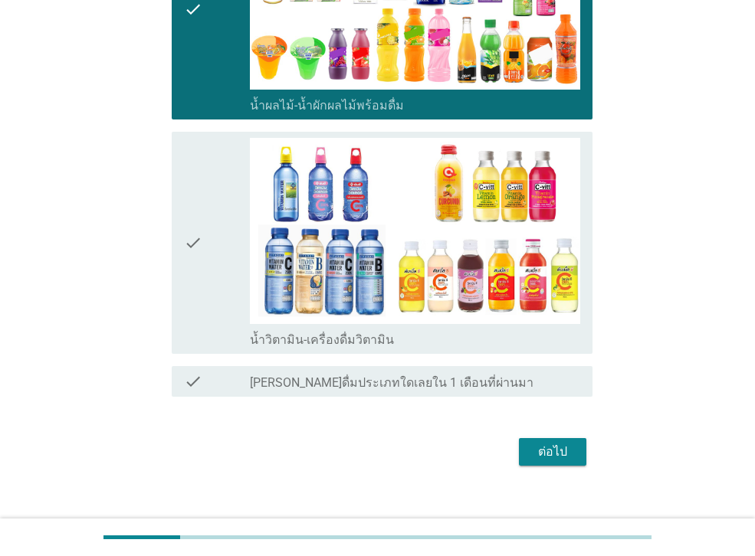
scroll to position [1242, 0]
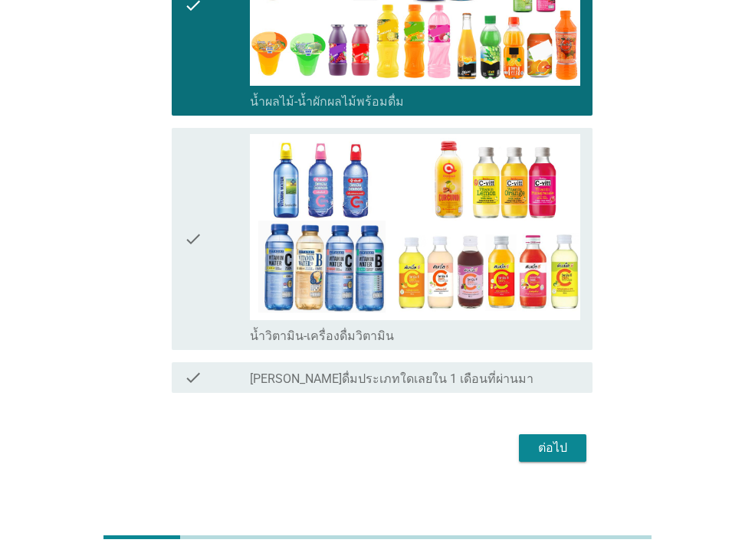
click at [224, 271] on div "check" at bounding box center [217, 238] width 66 height 209
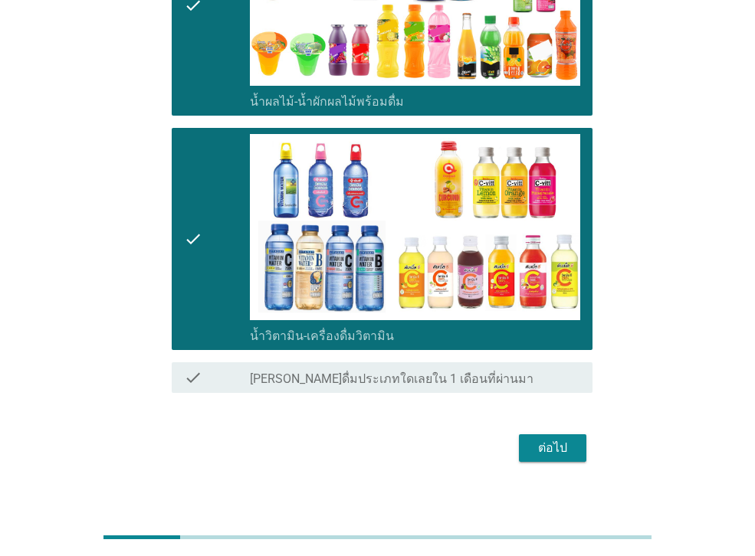
click at [536, 439] on div "ต่อไป" at bounding box center [552, 448] width 43 height 18
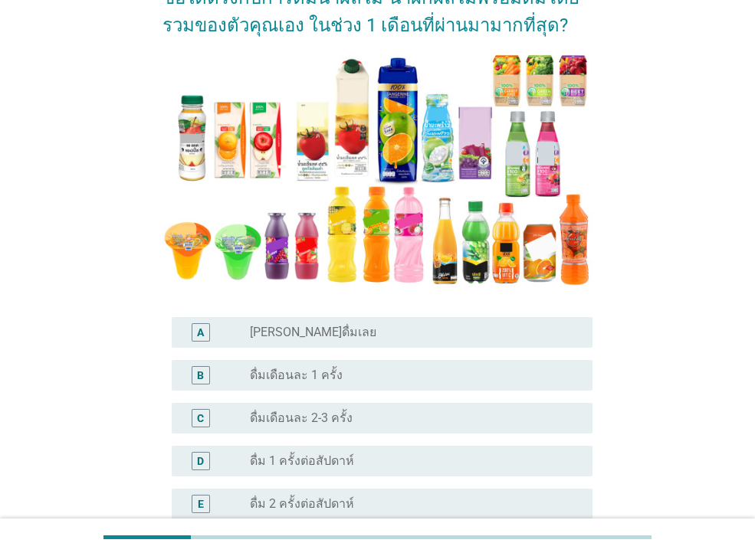
scroll to position [184, 0]
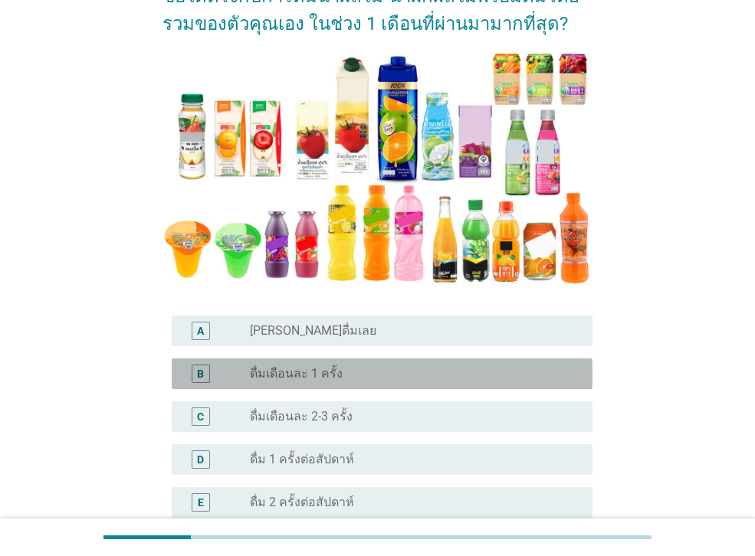
click at [193, 374] on div "B" at bounding box center [201, 374] width 18 height 18
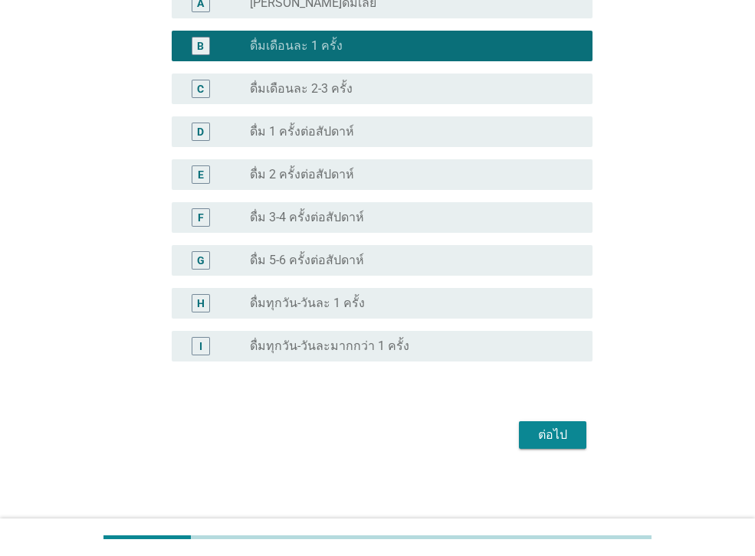
scroll to position [514, 0]
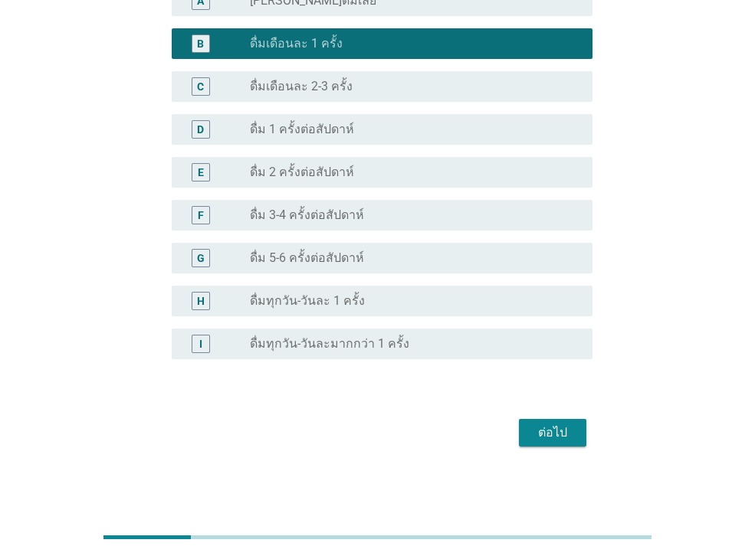
click at [537, 432] on div "ต่อไป" at bounding box center [552, 433] width 43 height 18
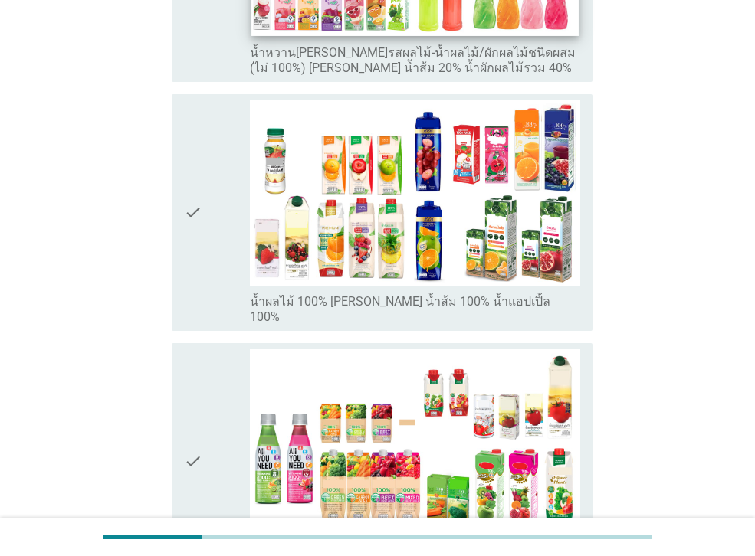
scroll to position [429, 0]
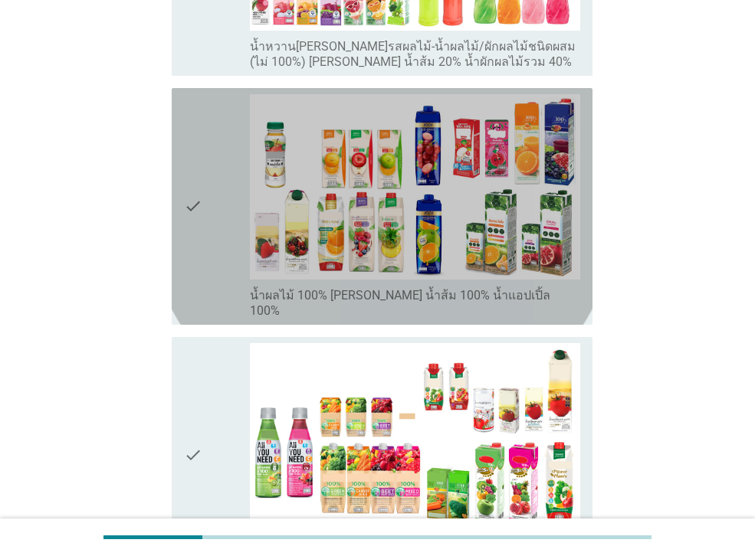
click at [192, 265] on icon "check" at bounding box center [193, 206] width 18 height 225
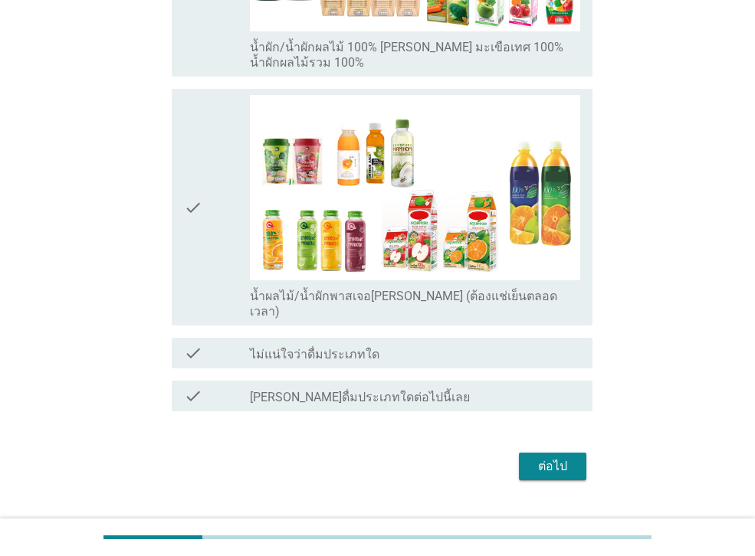
scroll to position [930, 0]
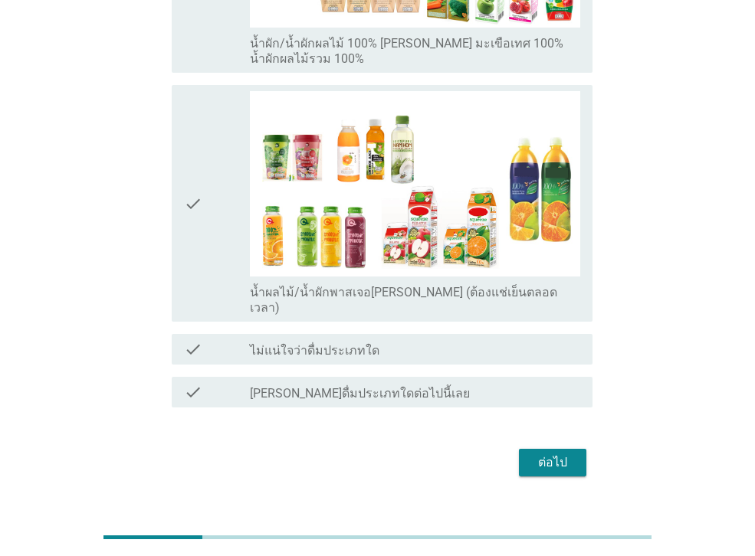
click at [553, 454] on div "ต่อไป" at bounding box center [552, 463] width 43 height 18
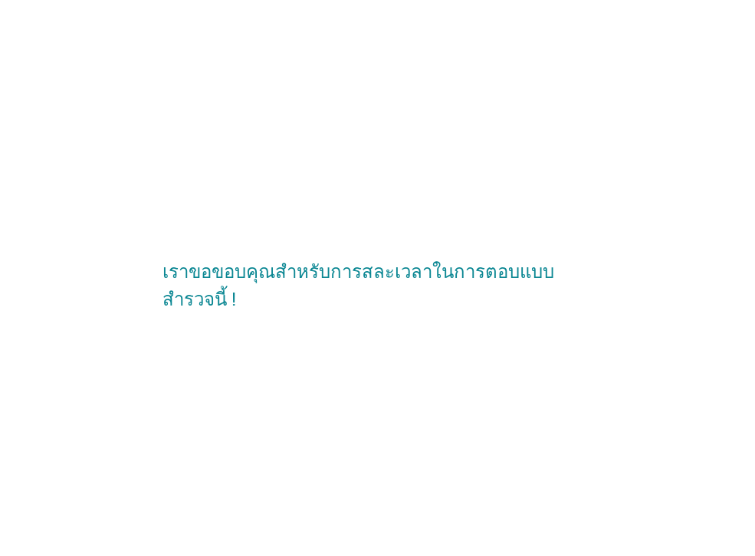
scroll to position [0, 0]
